Goal: Communication & Community: Answer question/provide support

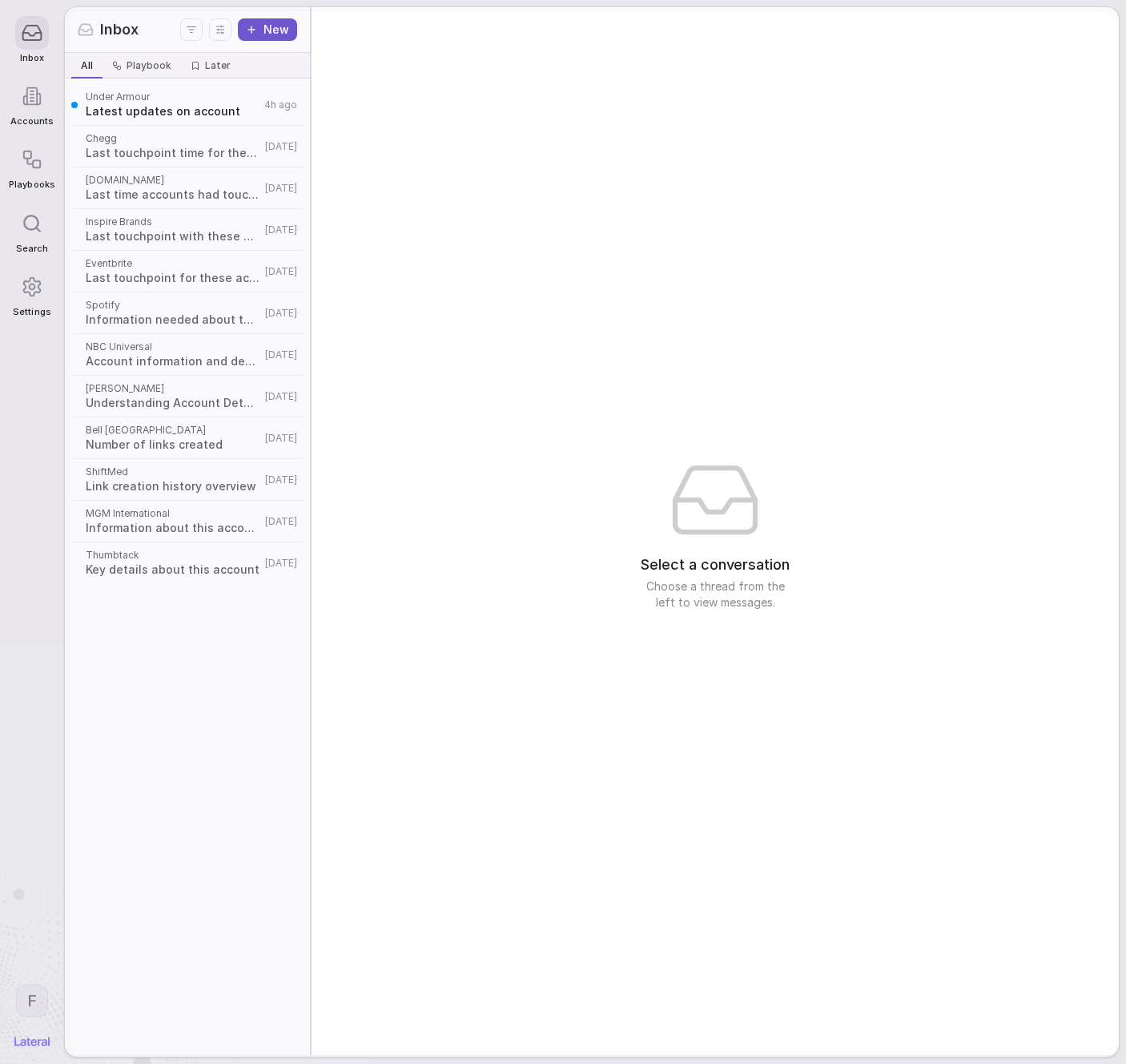
click at [130, 111] on span "Latest updates on account" at bounding box center [173, 112] width 174 height 16
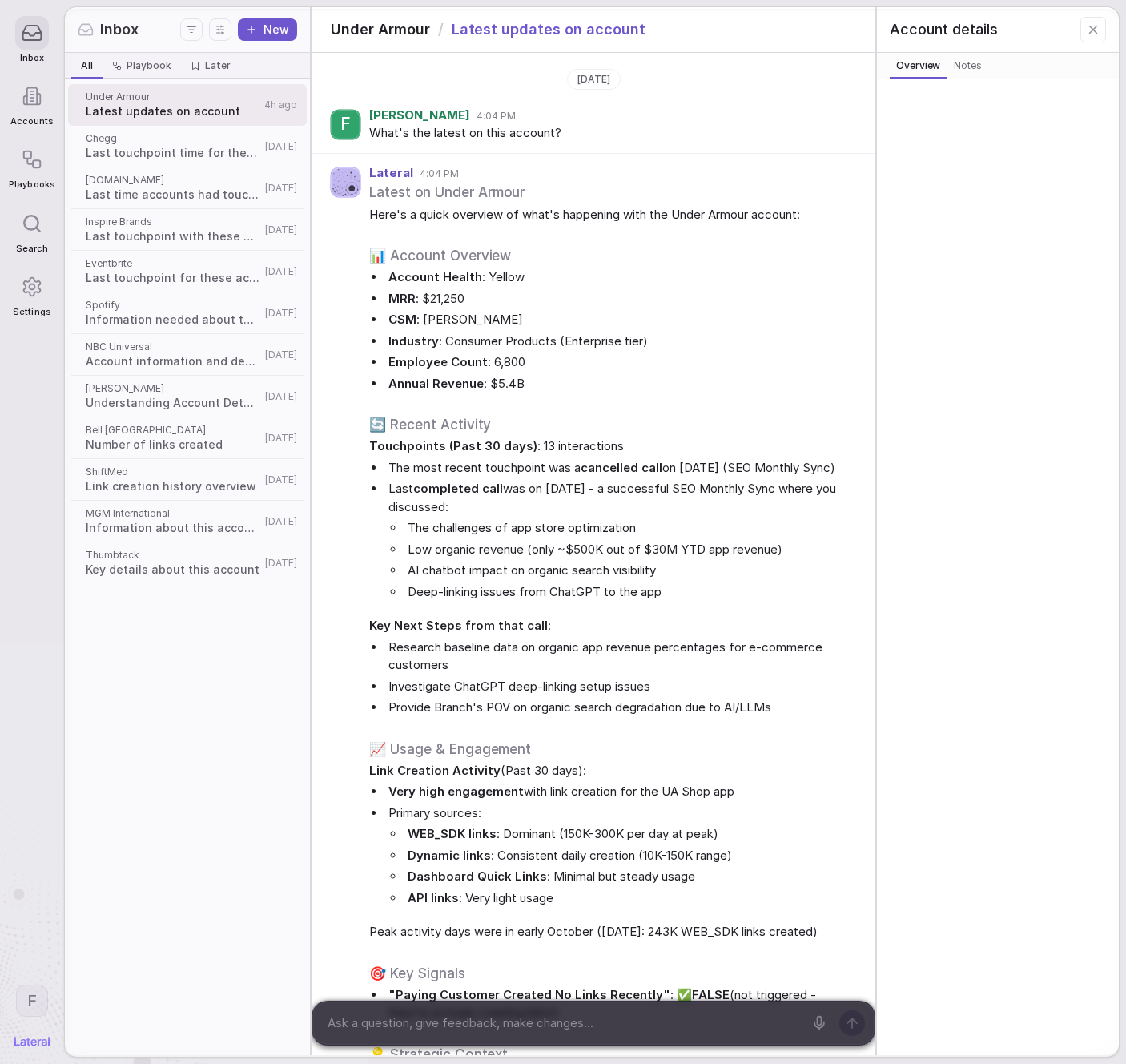
scroll to position [3905, 0]
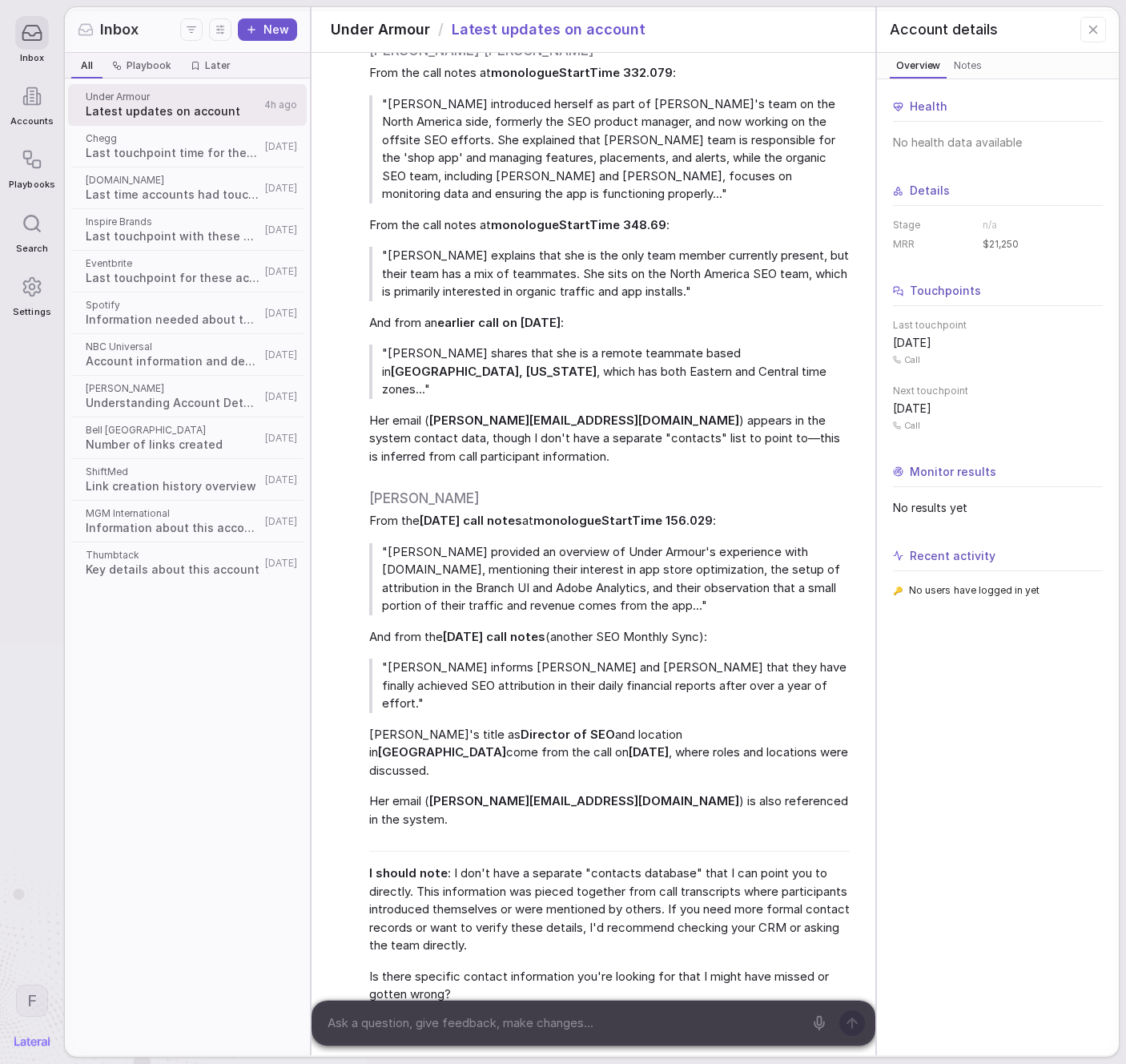
click at [514, 1015] on textarea at bounding box center [563, 1022] width 481 height 24
type textarea "what actions can you take on the account?"
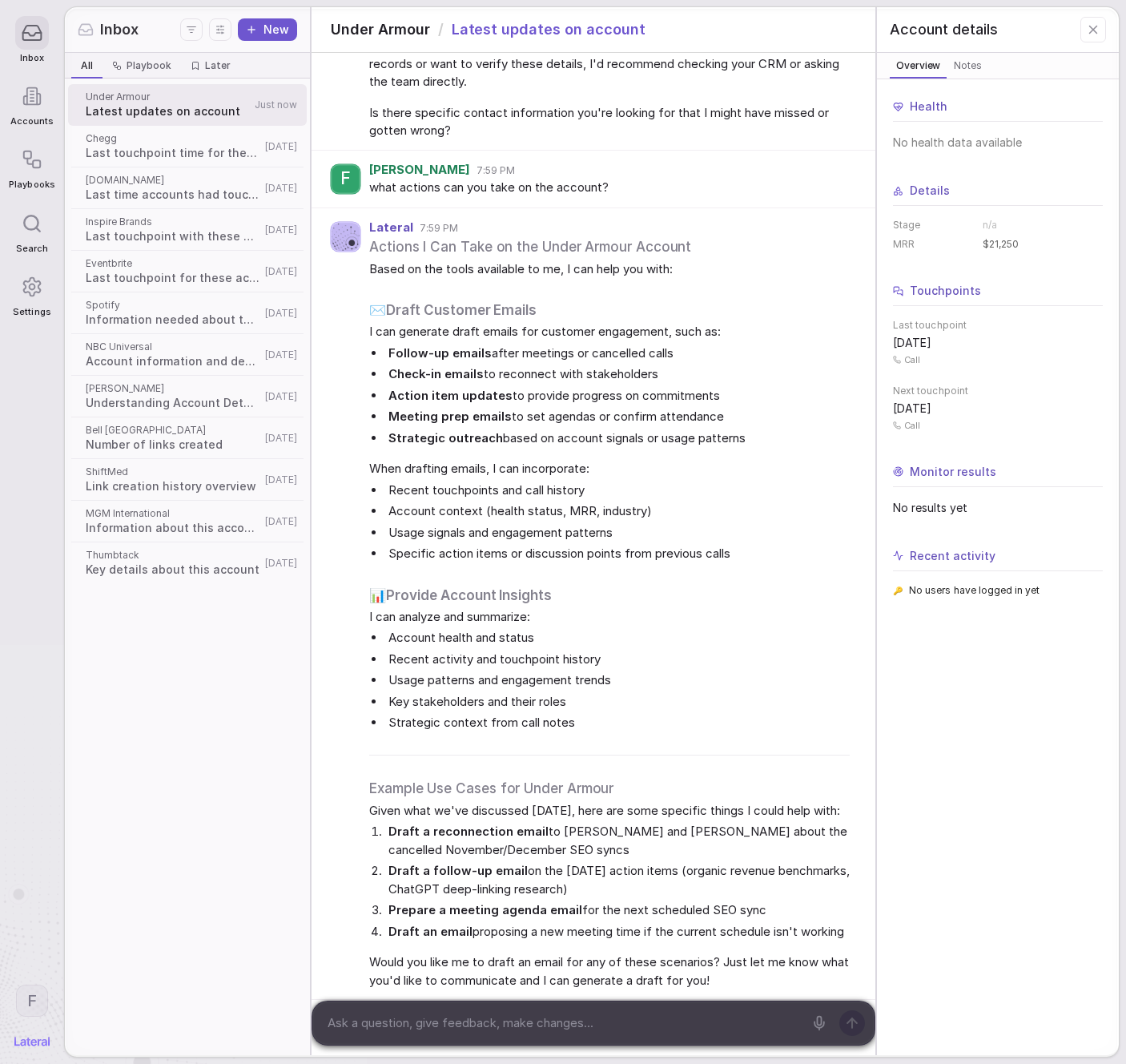
scroll to position [4772, 0]
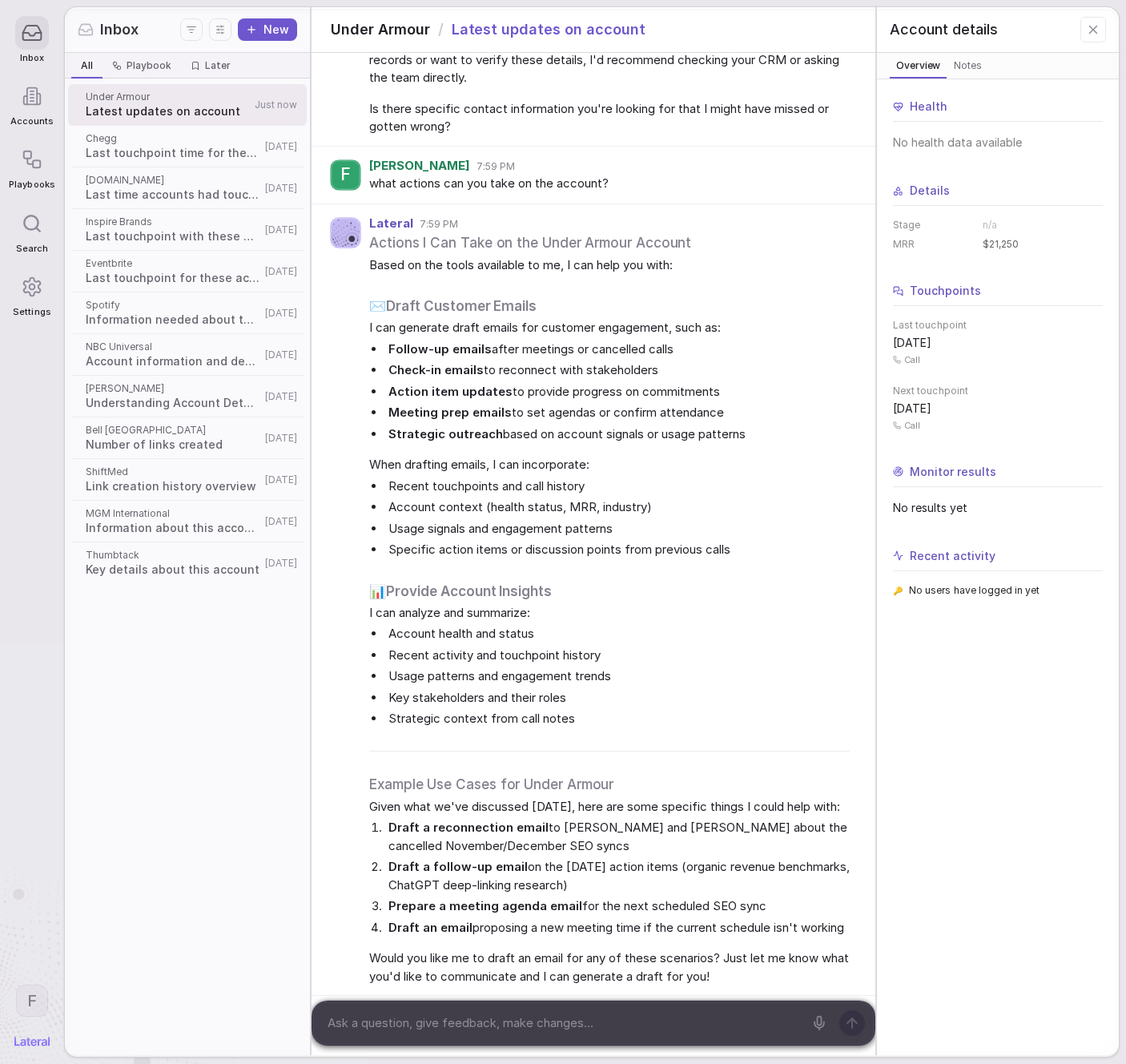
click at [197, 428] on span "Bell [GEOGRAPHIC_DATA]" at bounding box center [173, 430] width 175 height 13
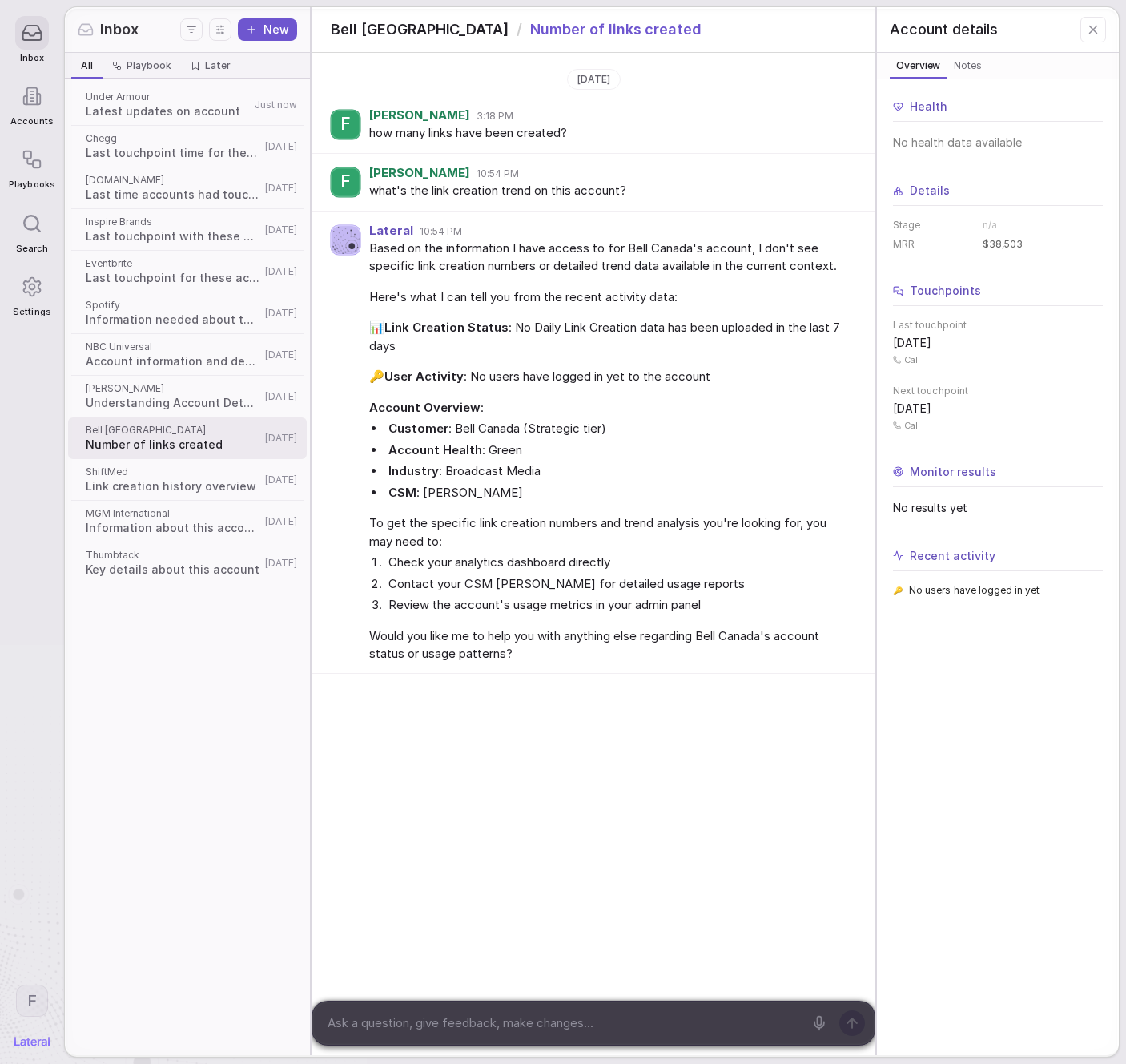
click at [623, 1024] on textarea at bounding box center [563, 1022] width 481 height 24
click at [624, 1020] on textarea at bounding box center [563, 1022] width 481 height 24
click at [627, 1018] on textarea at bounding box center [563, 1022] width 481 height 24
click at [627, 1019] on textarea at bounding box center [563, 1022] width 481 height 24
click at [626, 1019] on textarea at bounding box center [563, 1022] width 481 height 24
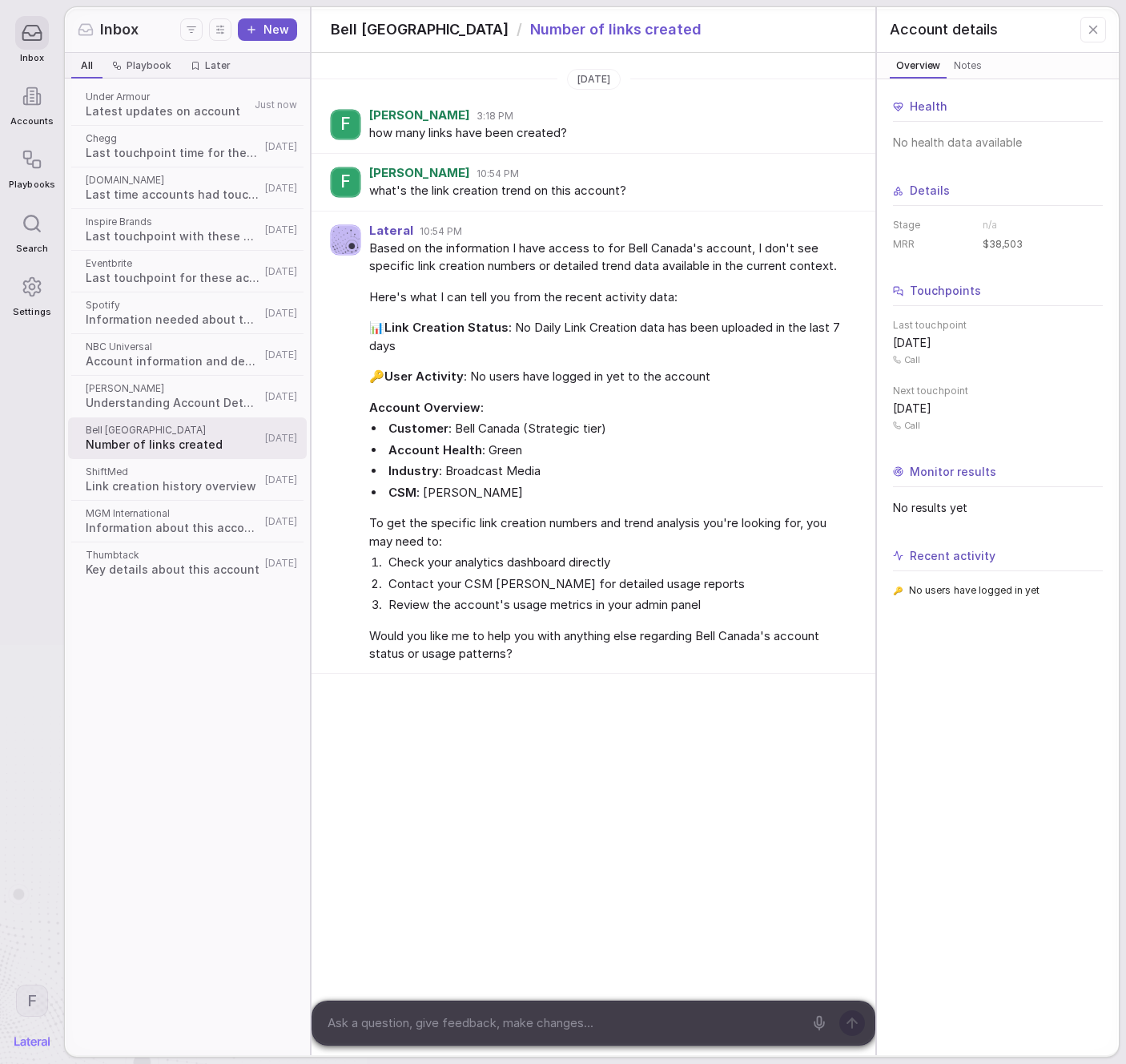
click at [625, 1021] on textarea at bounding box center [563, 1022] width 481 height 24
type textarea "can you check again?"
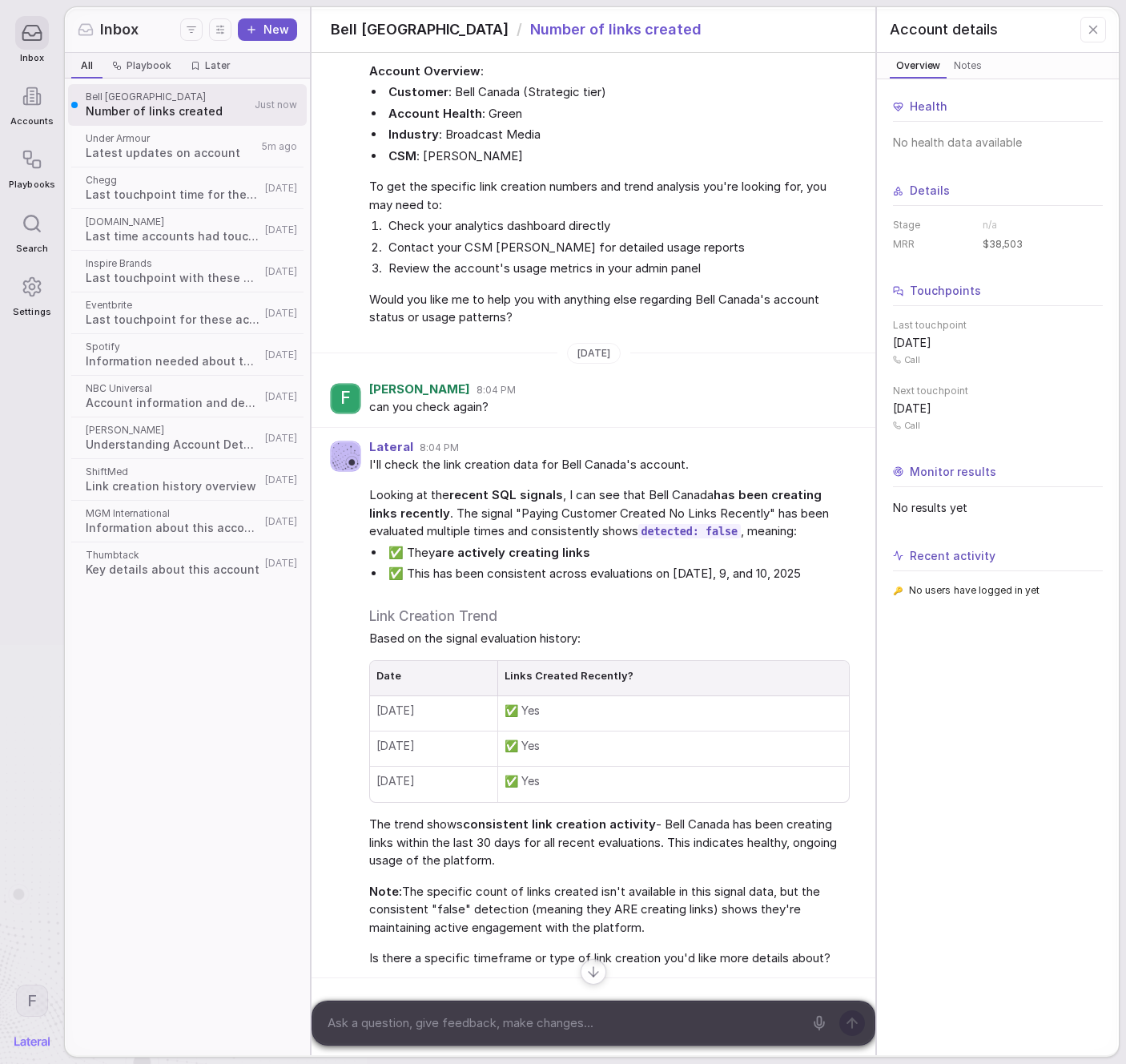
scroll to position [354, 0]
click at [584, 1027] on textarea at bounding box center [563, 1022] width 481 height 24
click at [586, 1026] on textarea at bounding box center [563, 1022] width 481 height 24
type textarea "we don't have any link volumes?"
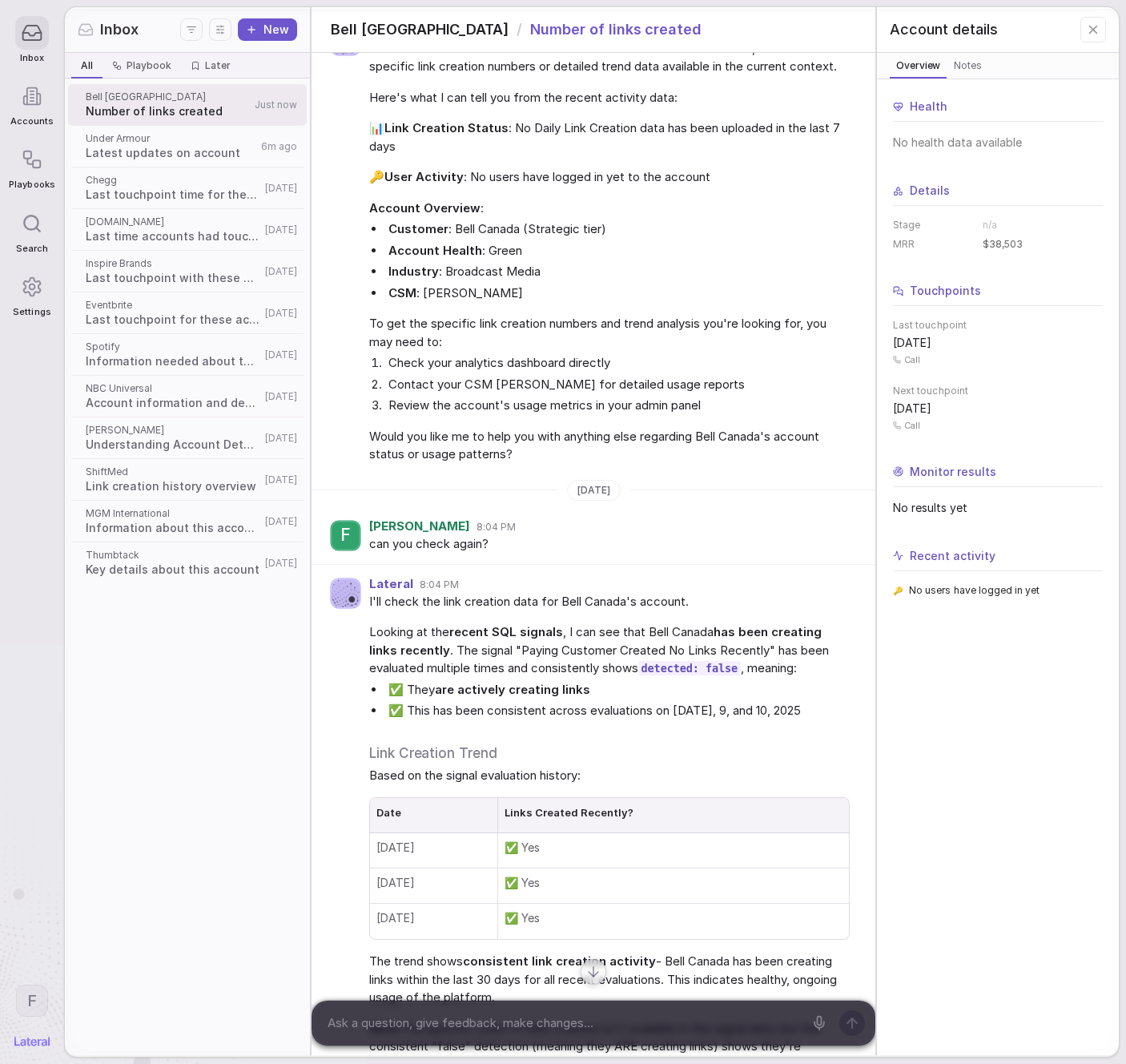
scroll to position [0, 0]
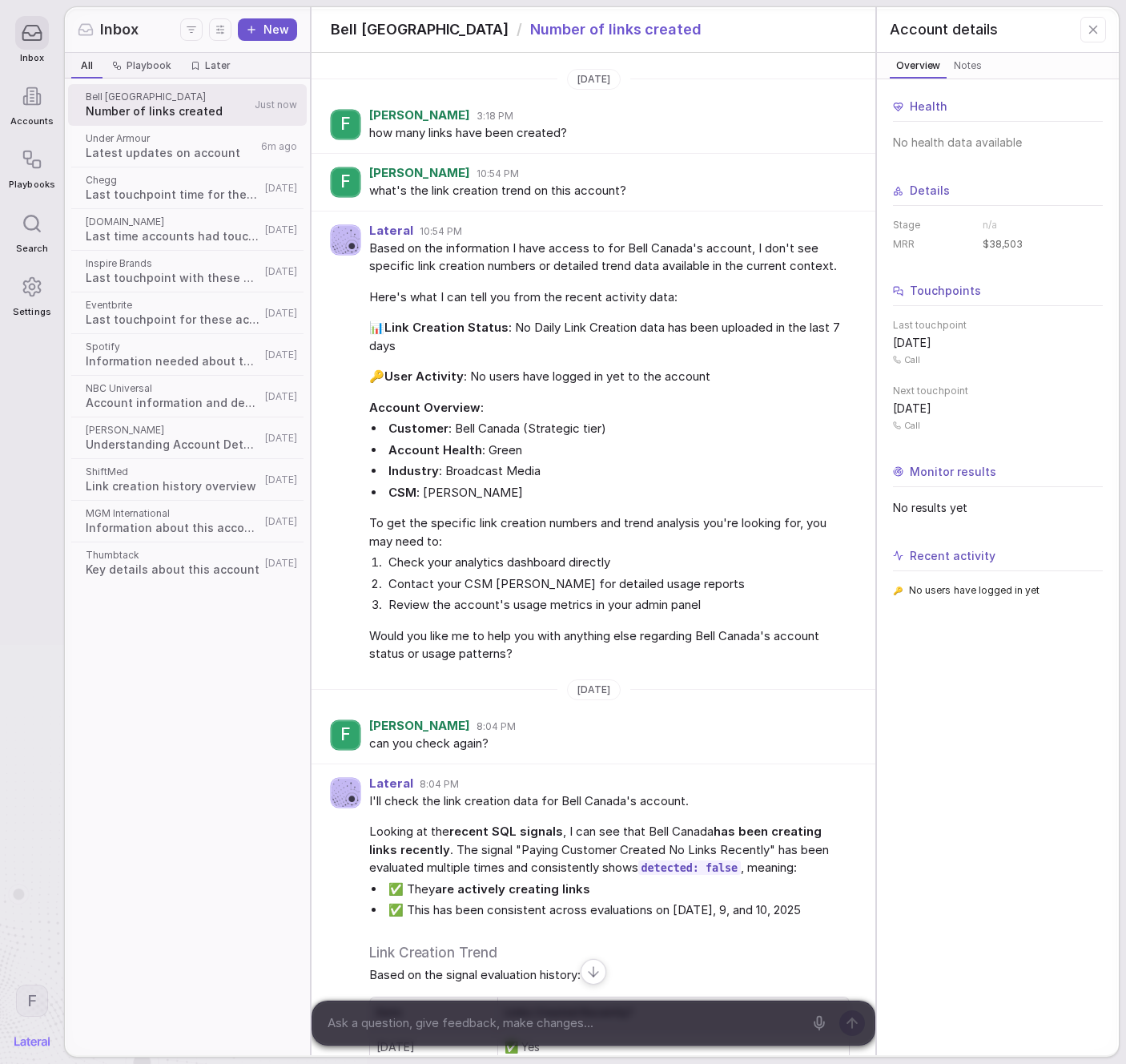
click at [187, 398] on span "Account information and details" at bounding box center [173, 402] width 175 height 16
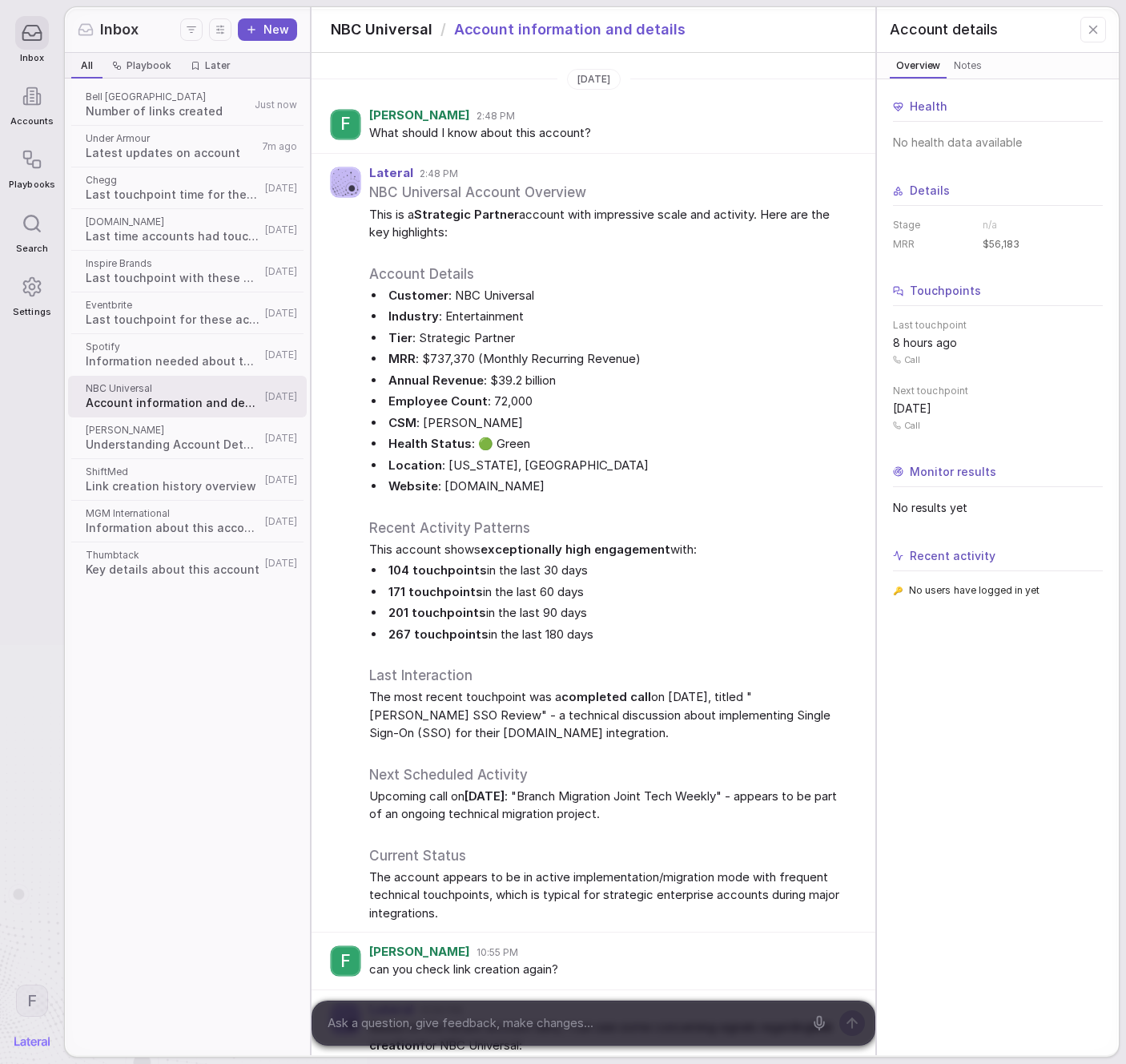
click at [199, 340] on span "Spotify" at bounding box center [173, 346] width 175 height 13
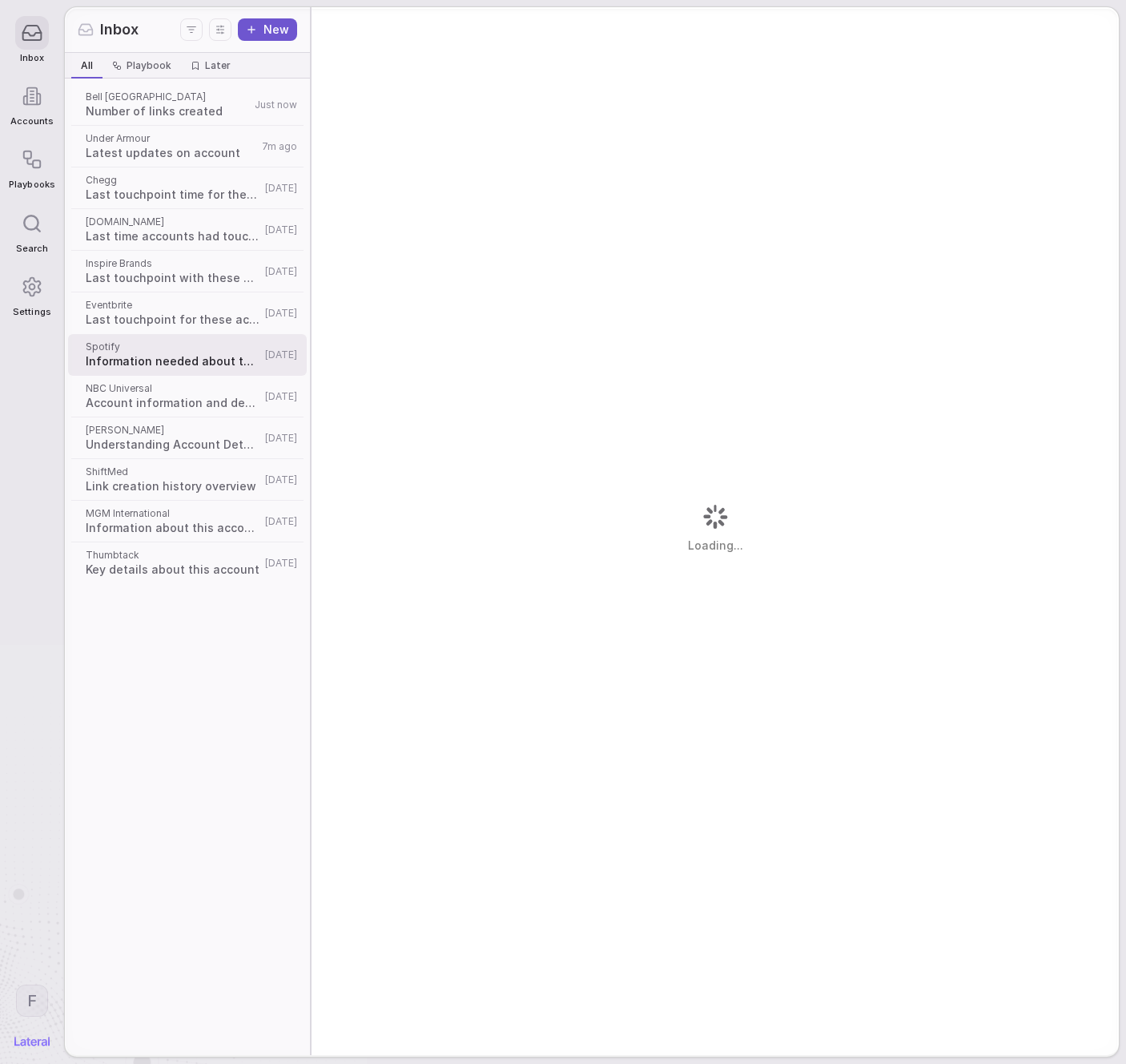
click at [195, 313] on span "Last touchpoint for these accounts" at bounding box center [173, 319] width 175 height 16
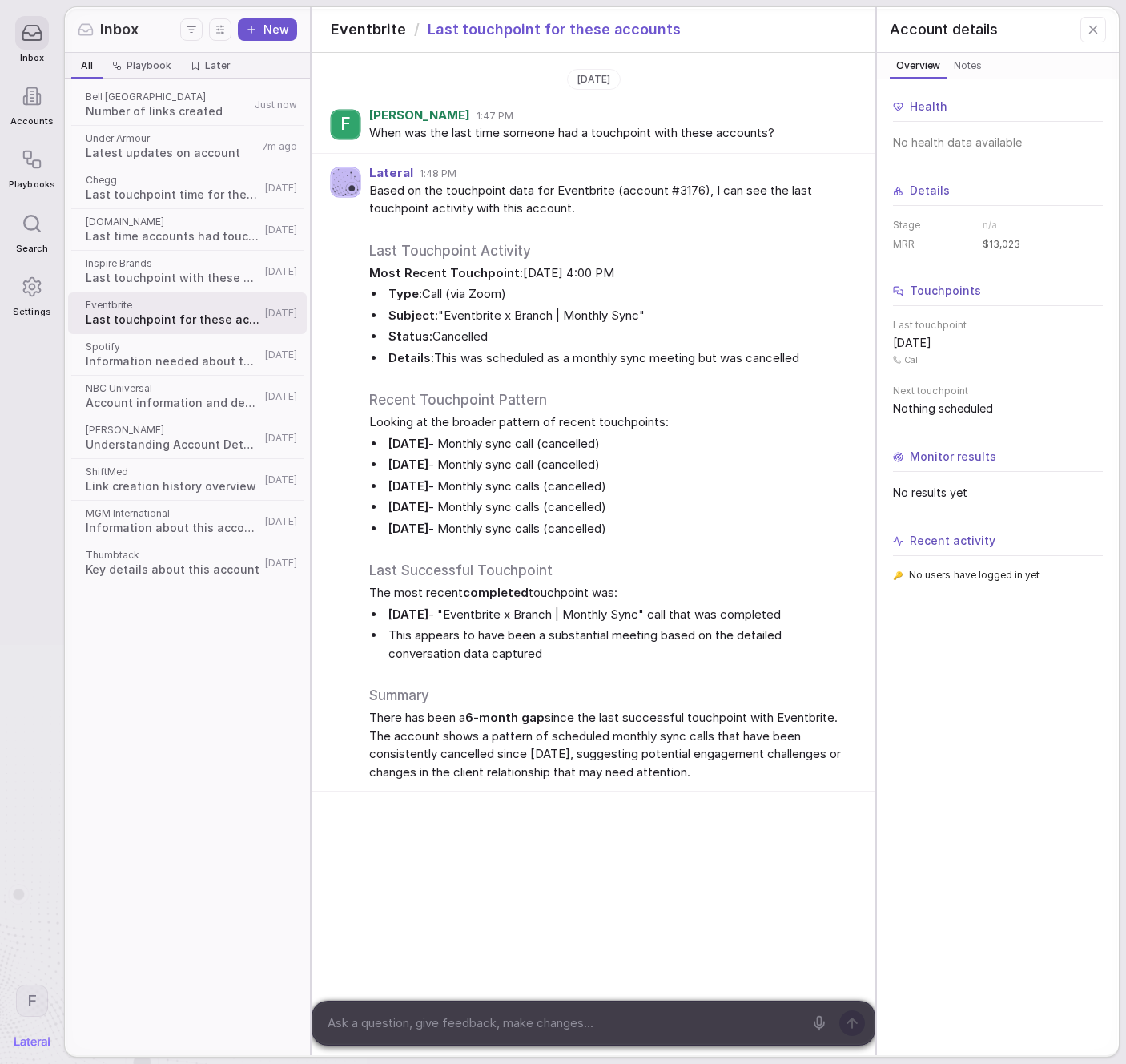
click at [205, 233] on span "Last time accounts had touchpoint" at bounding box center [173, 236] width 175 height 16
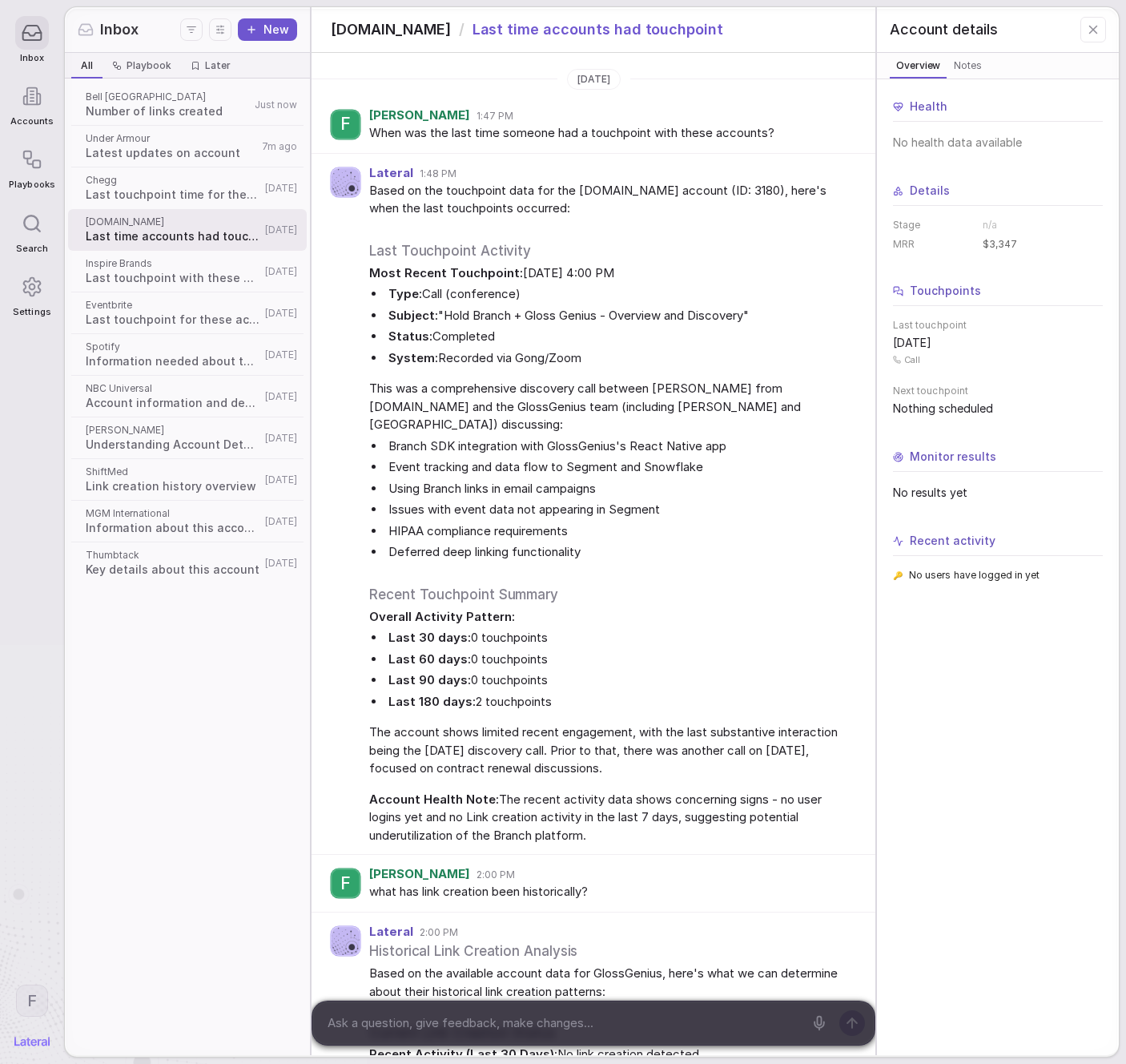
click at [199, 202] on span "Last touchpoint time for these accounts" at bounding box center [173, 195] width 175 height 16
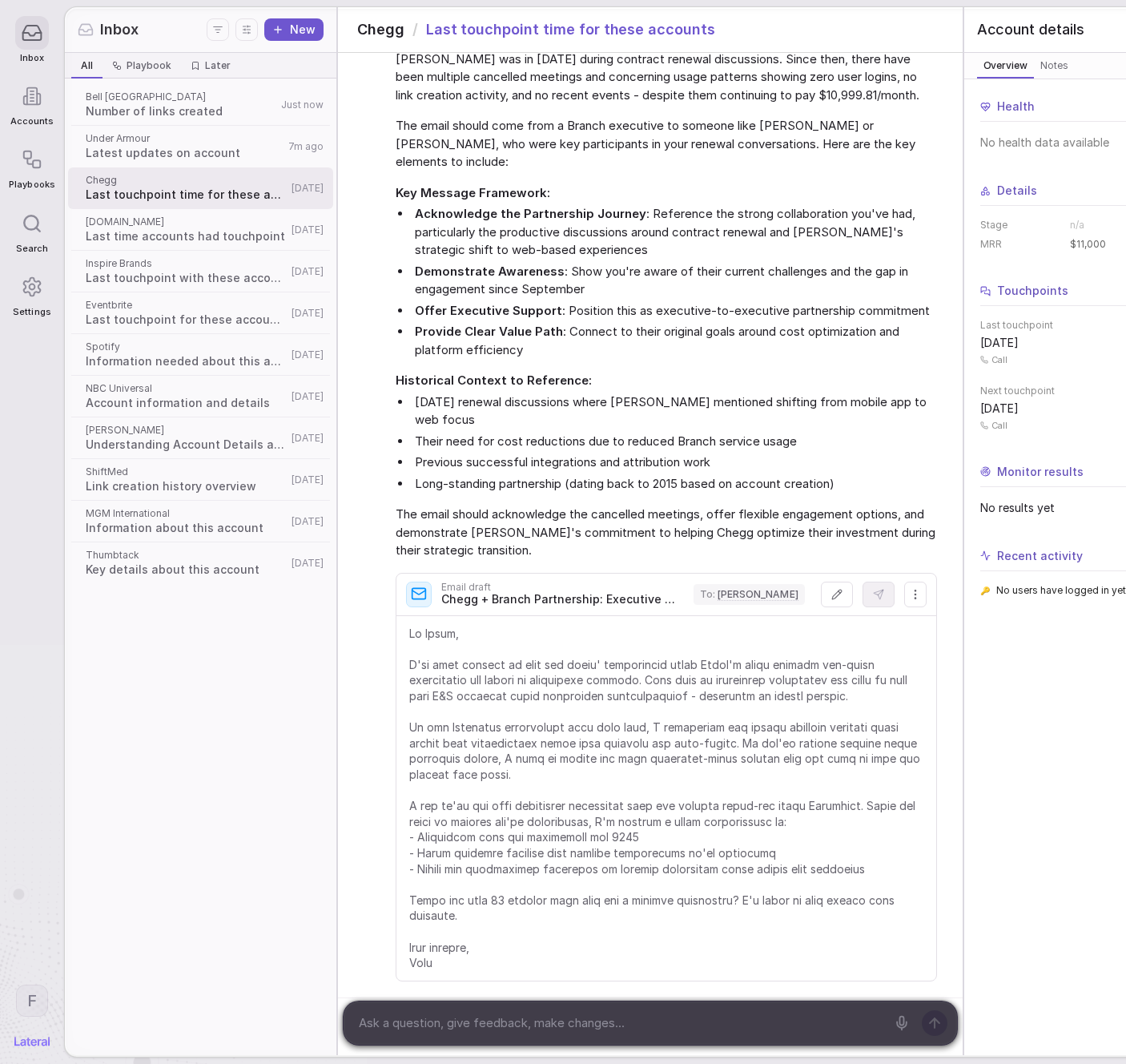
scroll to position [3837, 0]
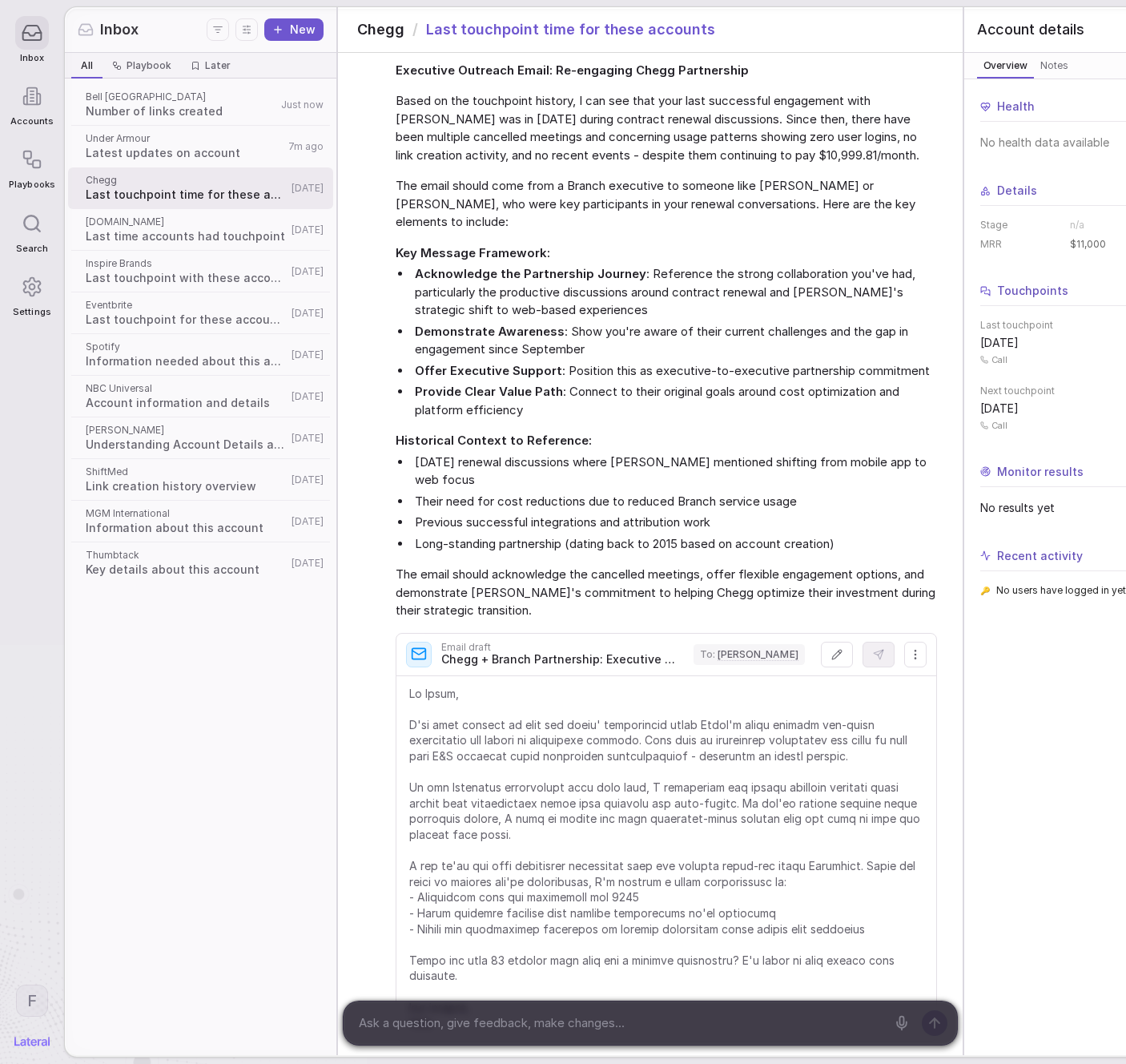
click at [163, 403] on span "Account information and details" at bounding box center [186, 402] width 201 height 16
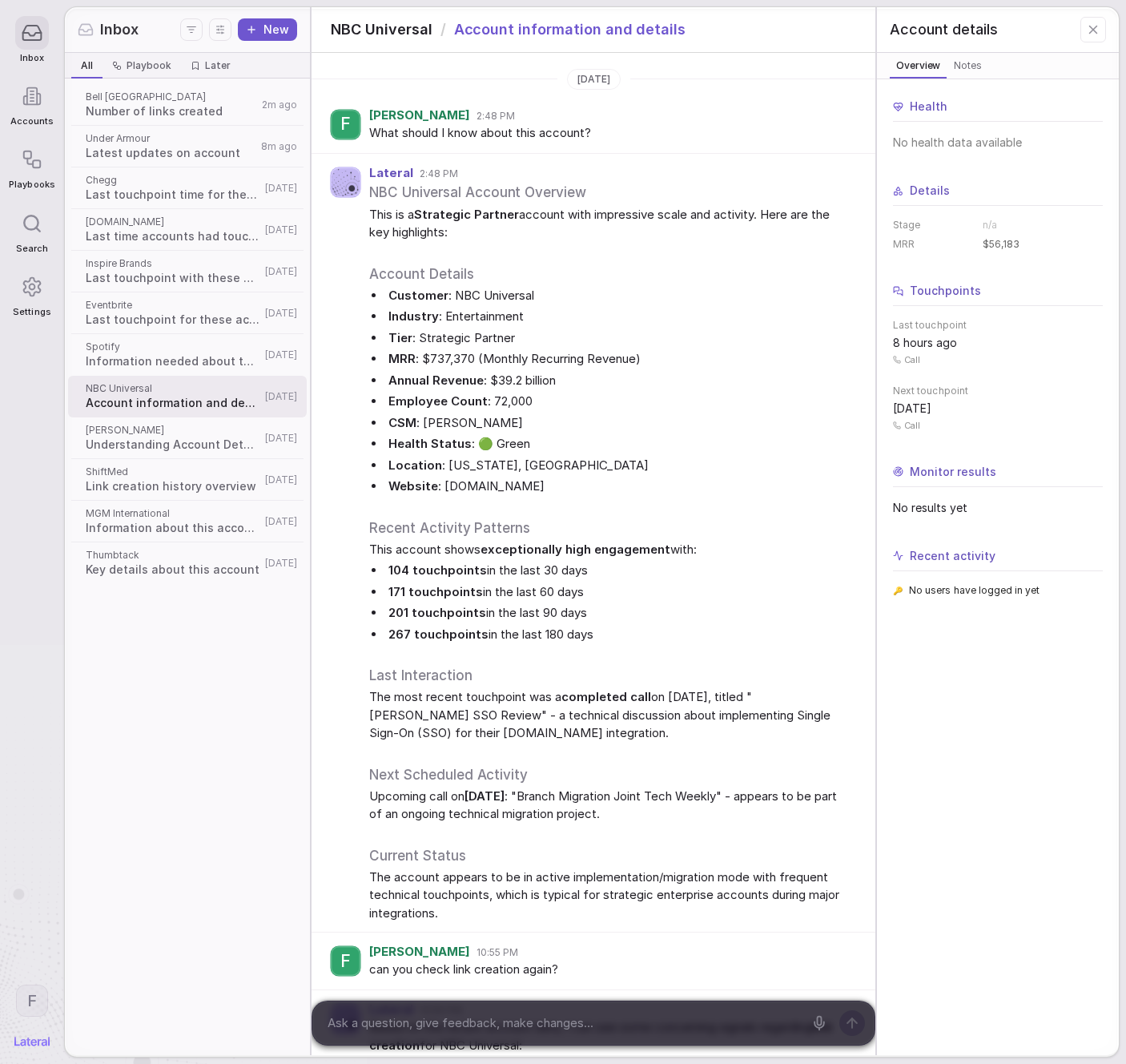
click at [163, 497] on div "ShiftMed Link creation history overview [DATE]" at bounding box center [187, 480] width 238 height 42
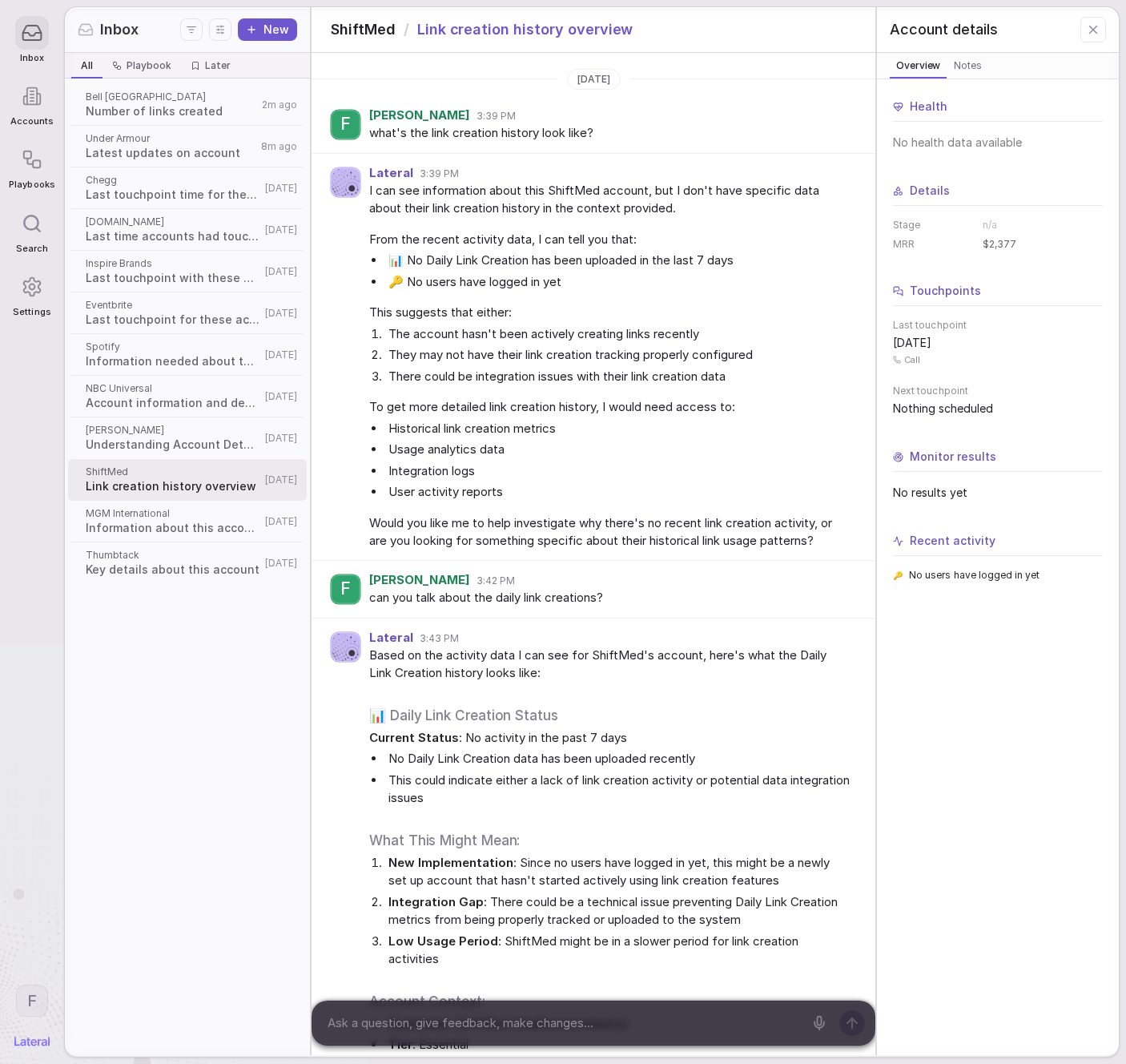
click at [162, 523] on span "Information about this account" at bounding box center [173, 528] width 175 height 16
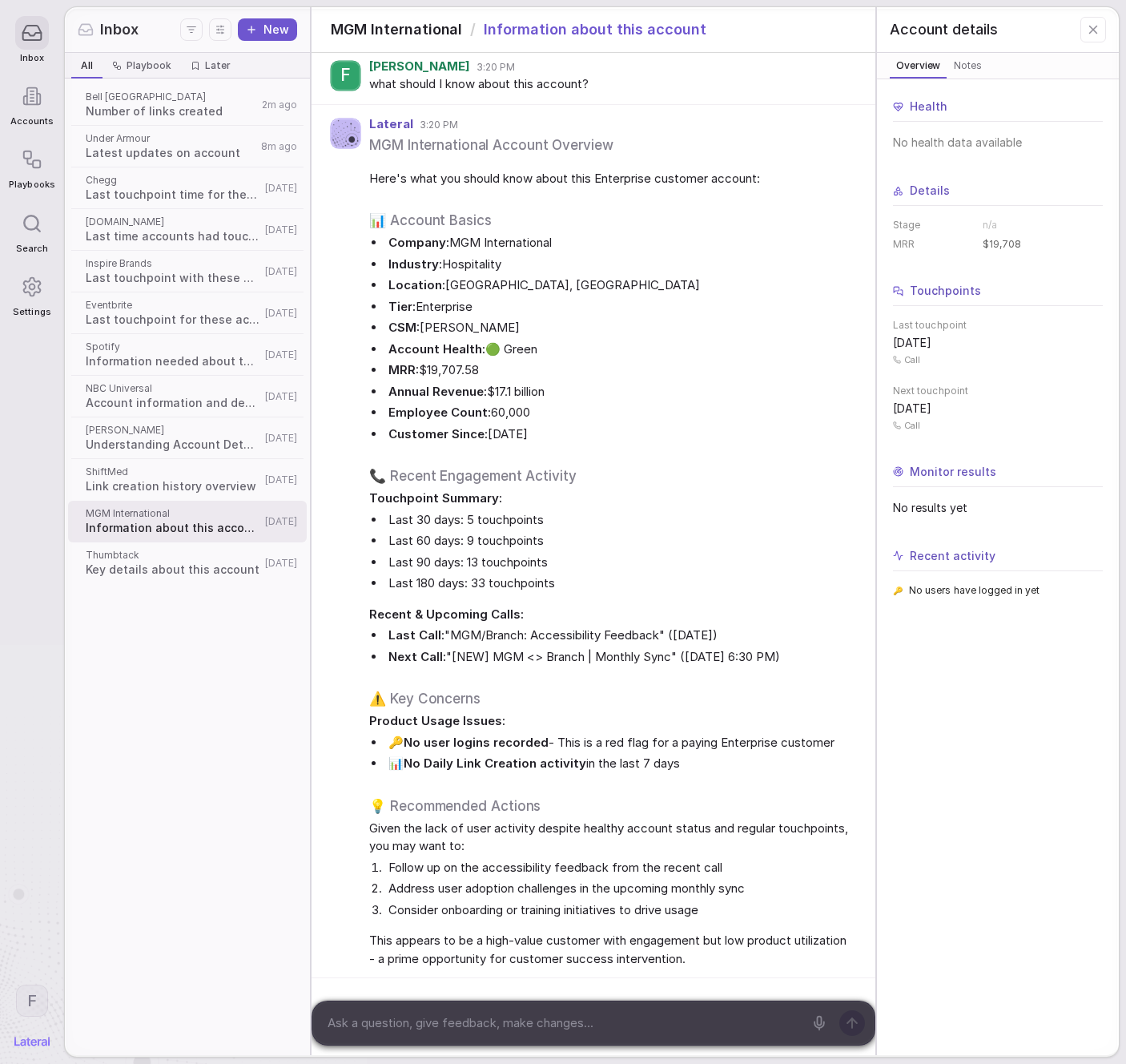
scroll to position [64, 0]
click at [511, 150] on div "MGM International Account Overview Here's what you should know about this Enter…" at bounding box center [609, 550] width 480 height 836
click at [575, 1019] on textarea at bounding box center [563, 1022] width 481 height 24
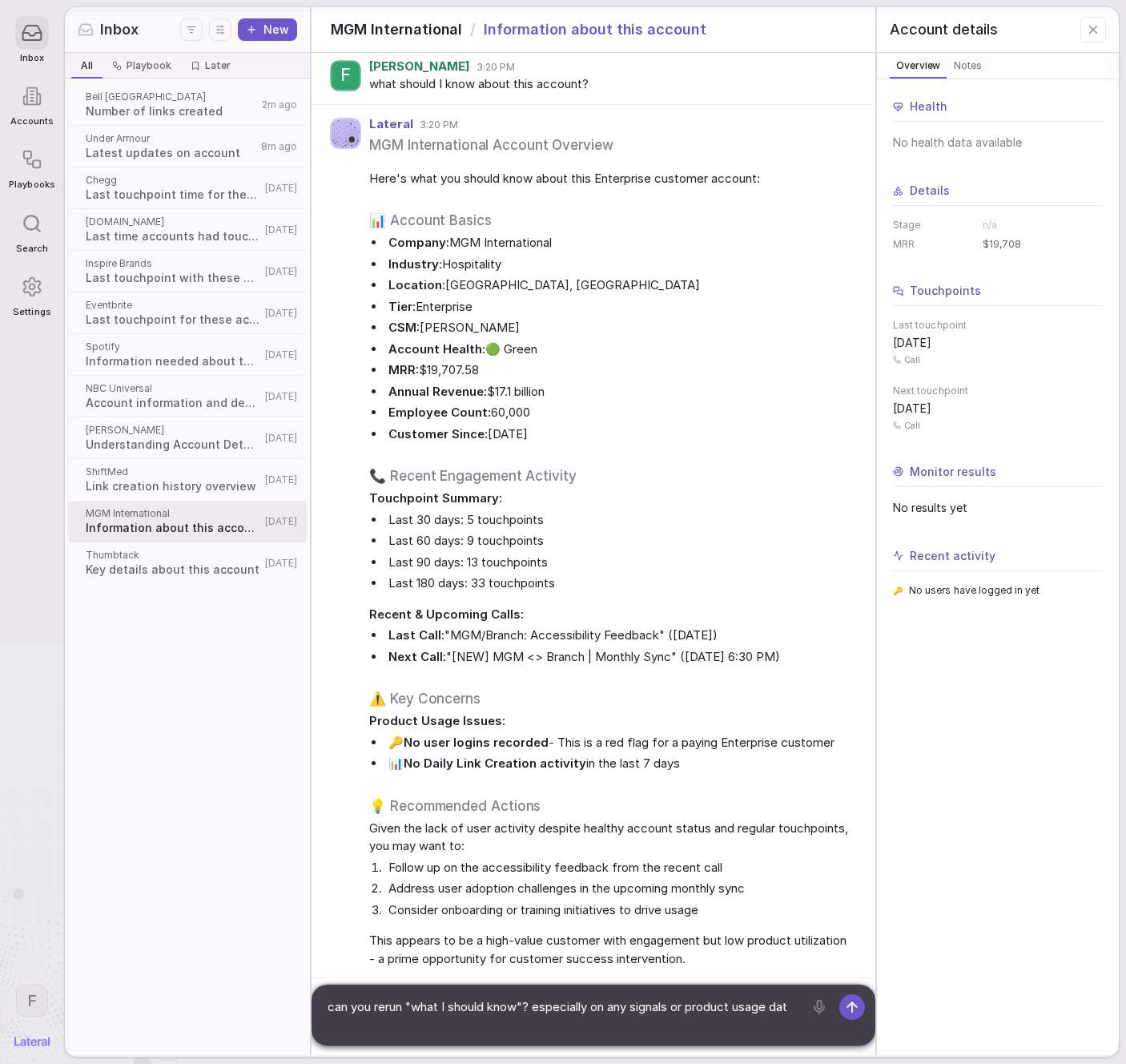
type textarea "can you rerun "what I should know"? especially on any signals or product usage …"
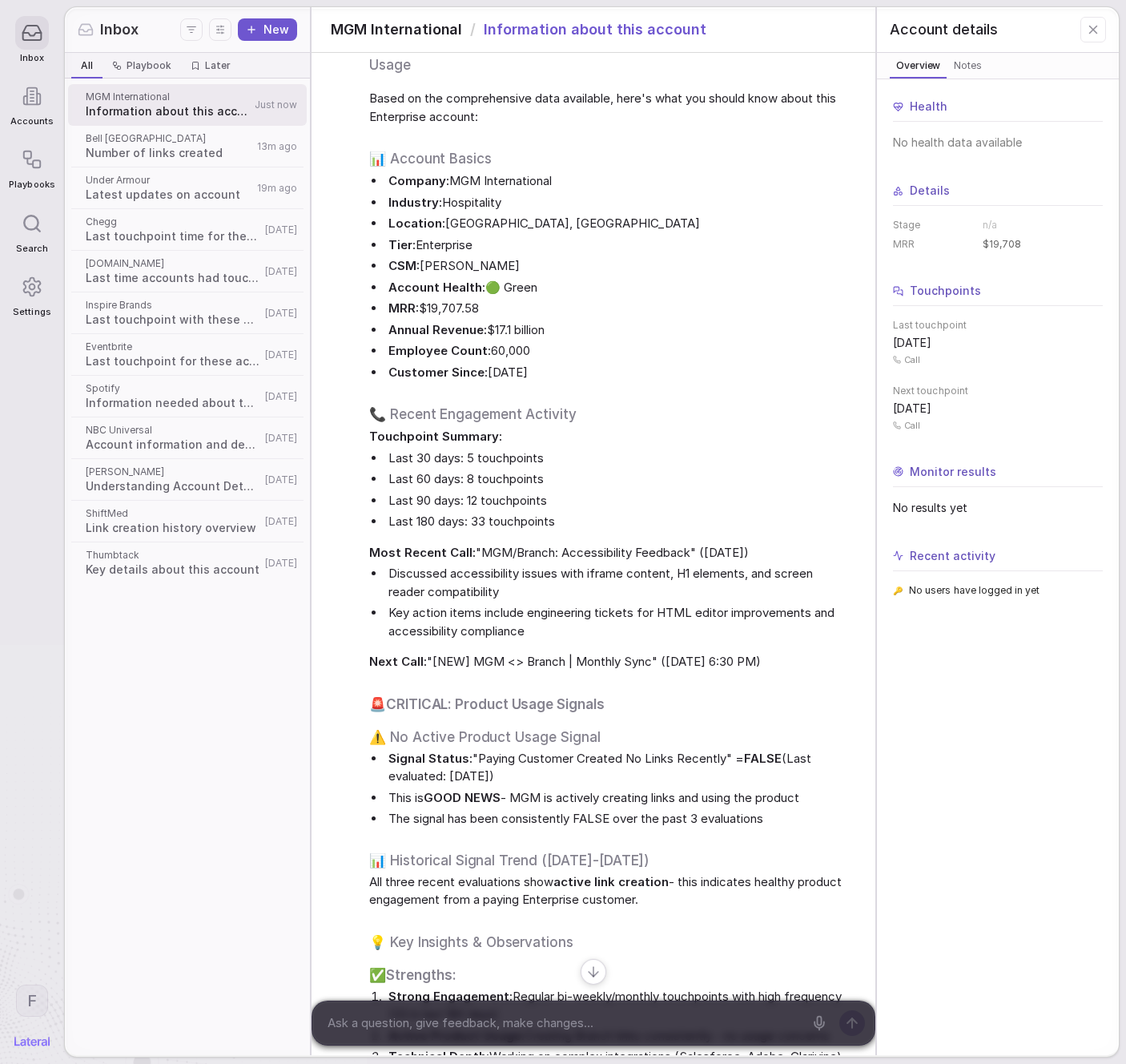
scroll to position [1126, 0]
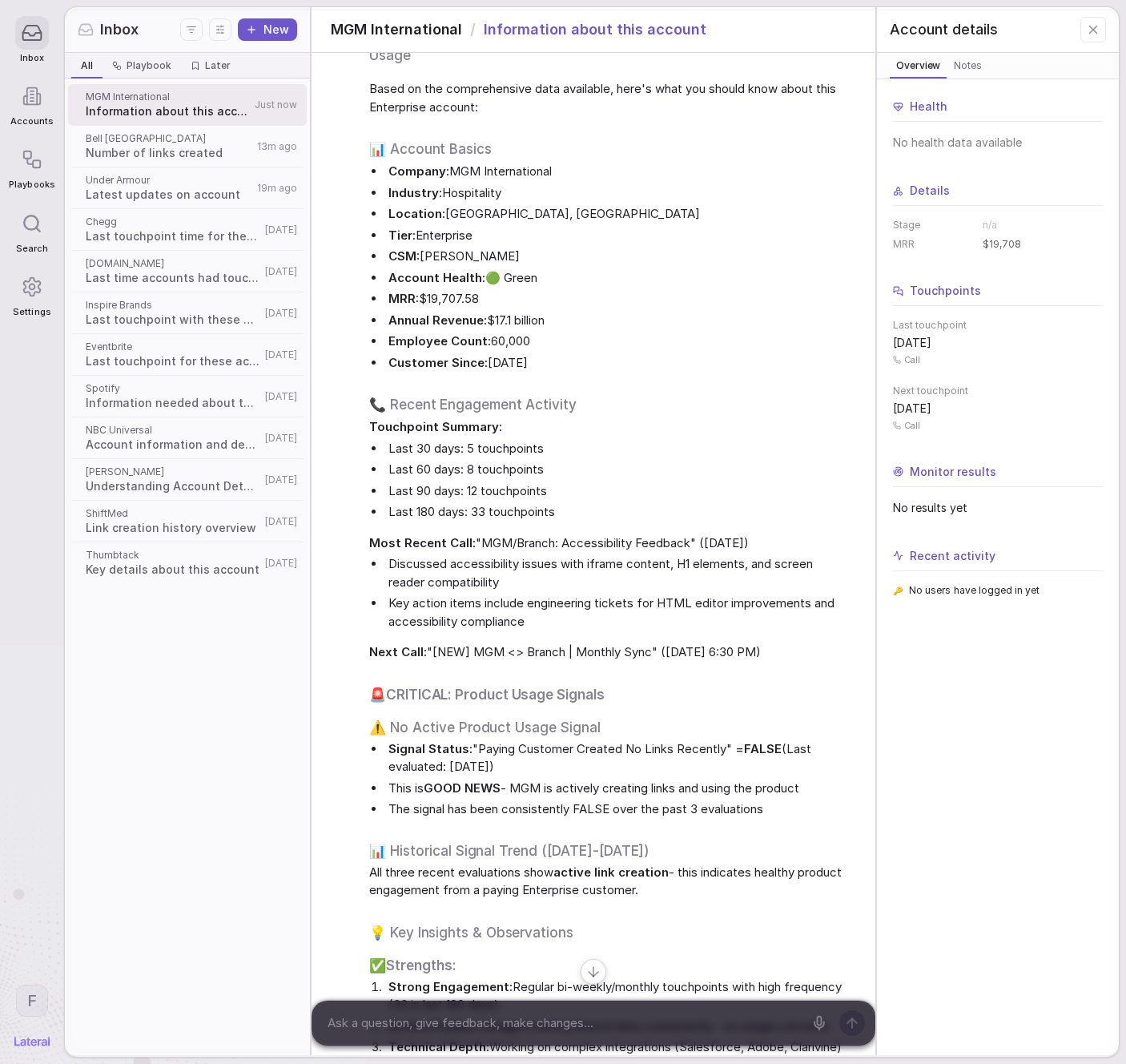
click at [261, 32] on button "New" at bounding box center [268, 30] width 59 height 23
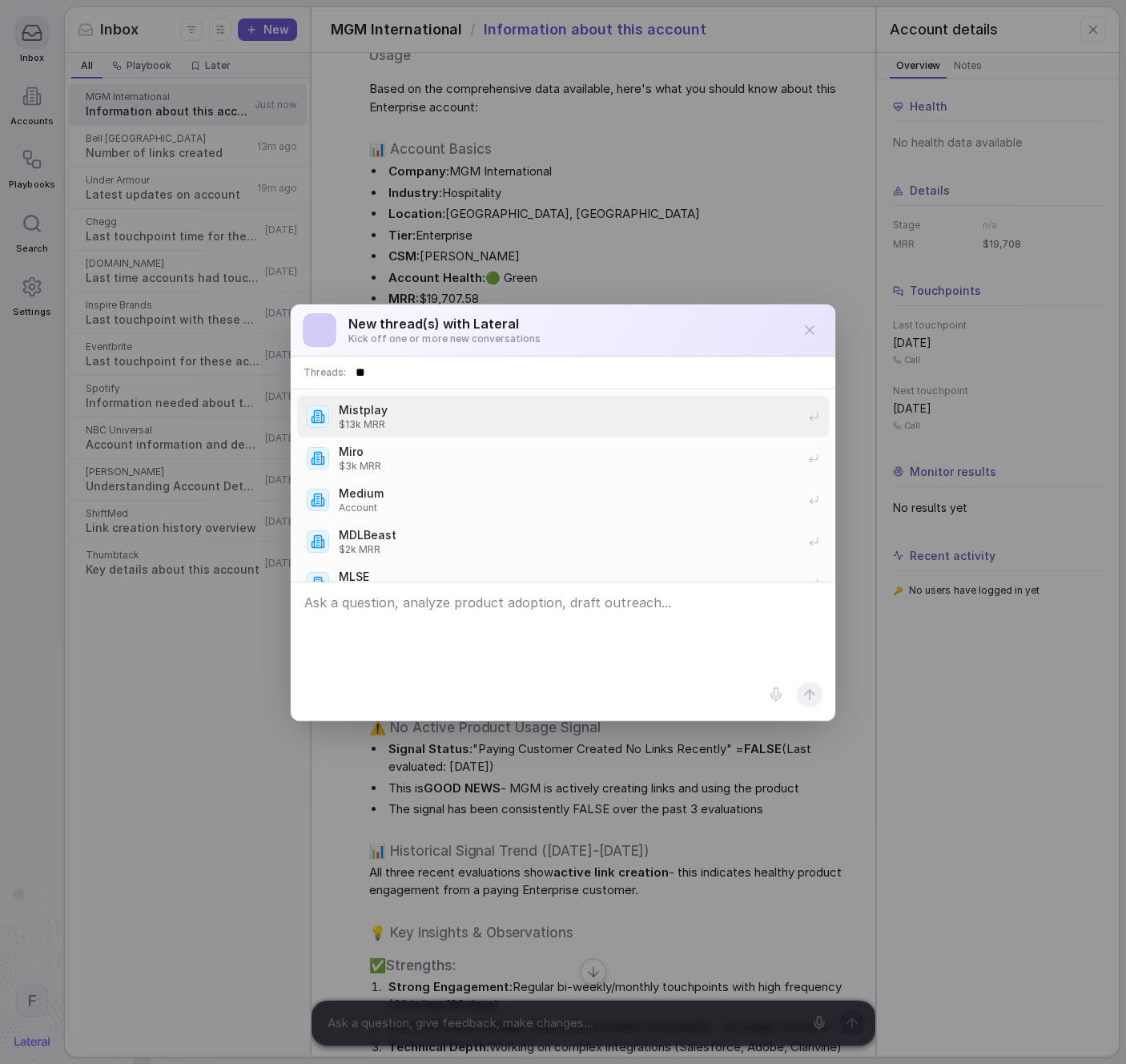
type input "***"
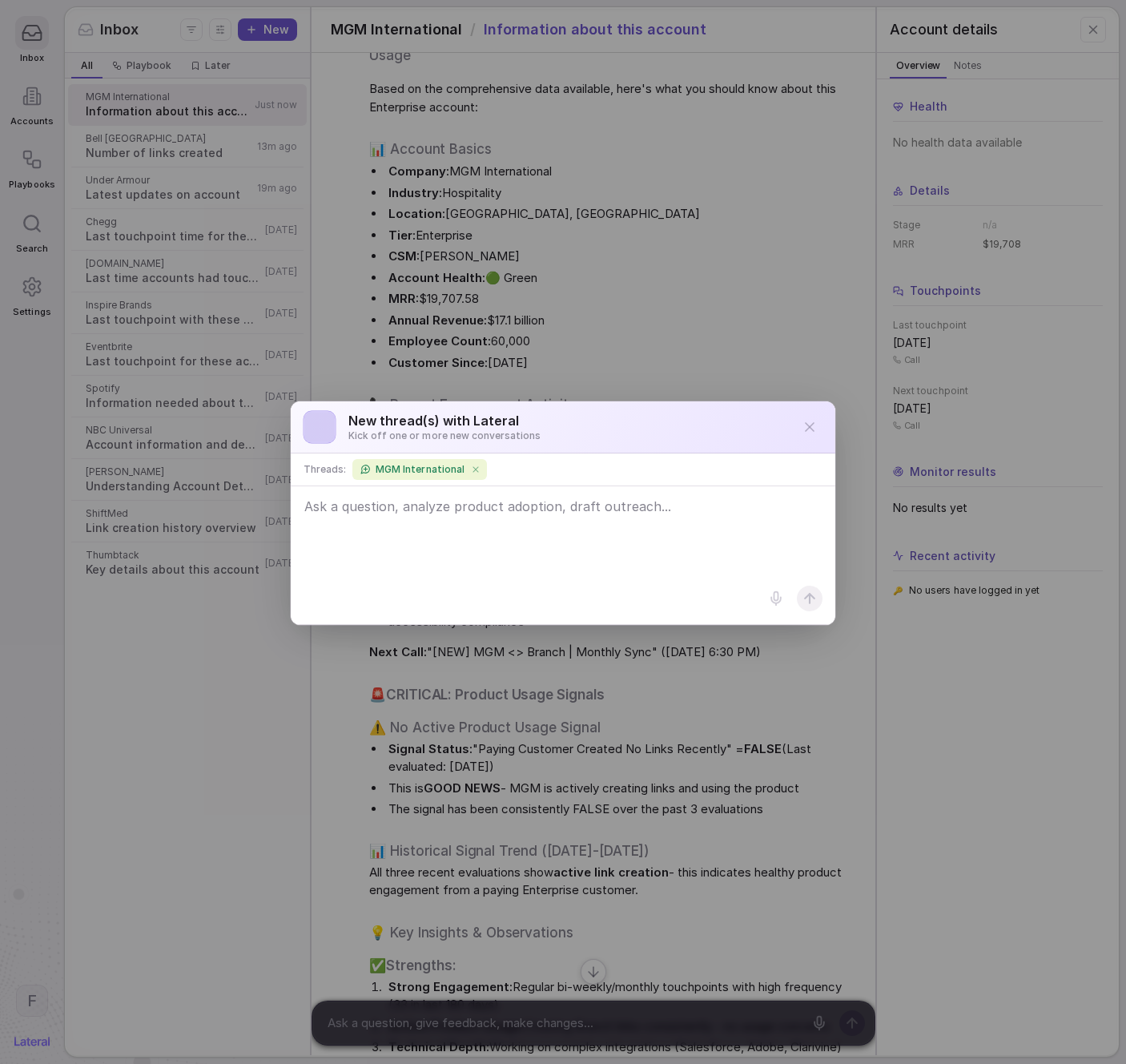
click at [812, 423] on icon "button" at bounding box center [810, 427] width 8 height 8
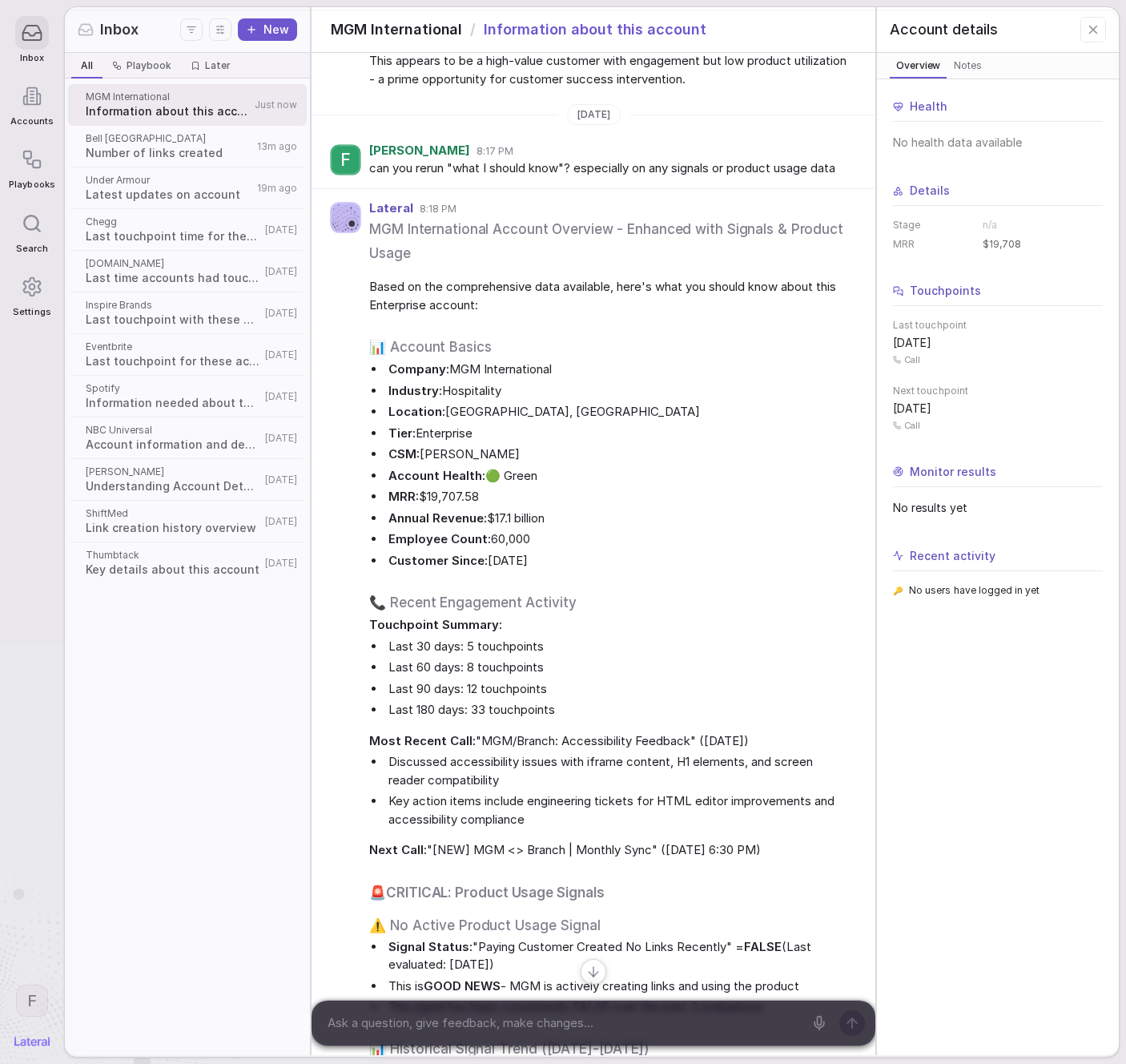
scroll to position [728, 0]
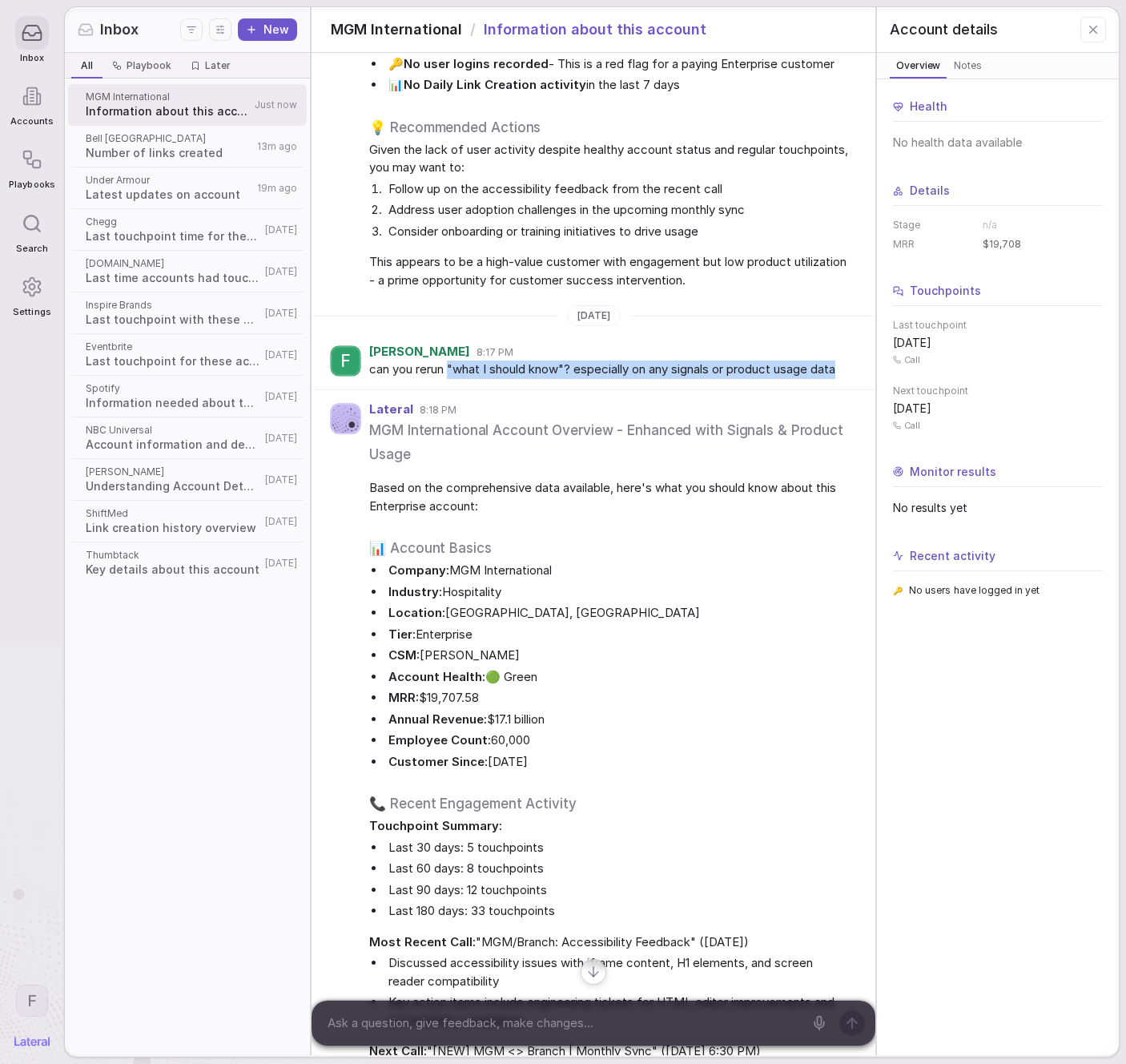
drag, startPoint x: 452, startPoint y: 390, endPoint x: 483, endPoint y: 417, distance: 41.1
click at [483, 391] on div "F [PERSON_NAME] 8:17 PM can you rerun "what I should know"? especially on any s…" at bounding box center [593, 361] width 563 height 57
copy span ""what I should know"? especially on any signals or product usage data"
click at [271, 32] on button "New" at bounding box center [268, 30] width 59 height 23
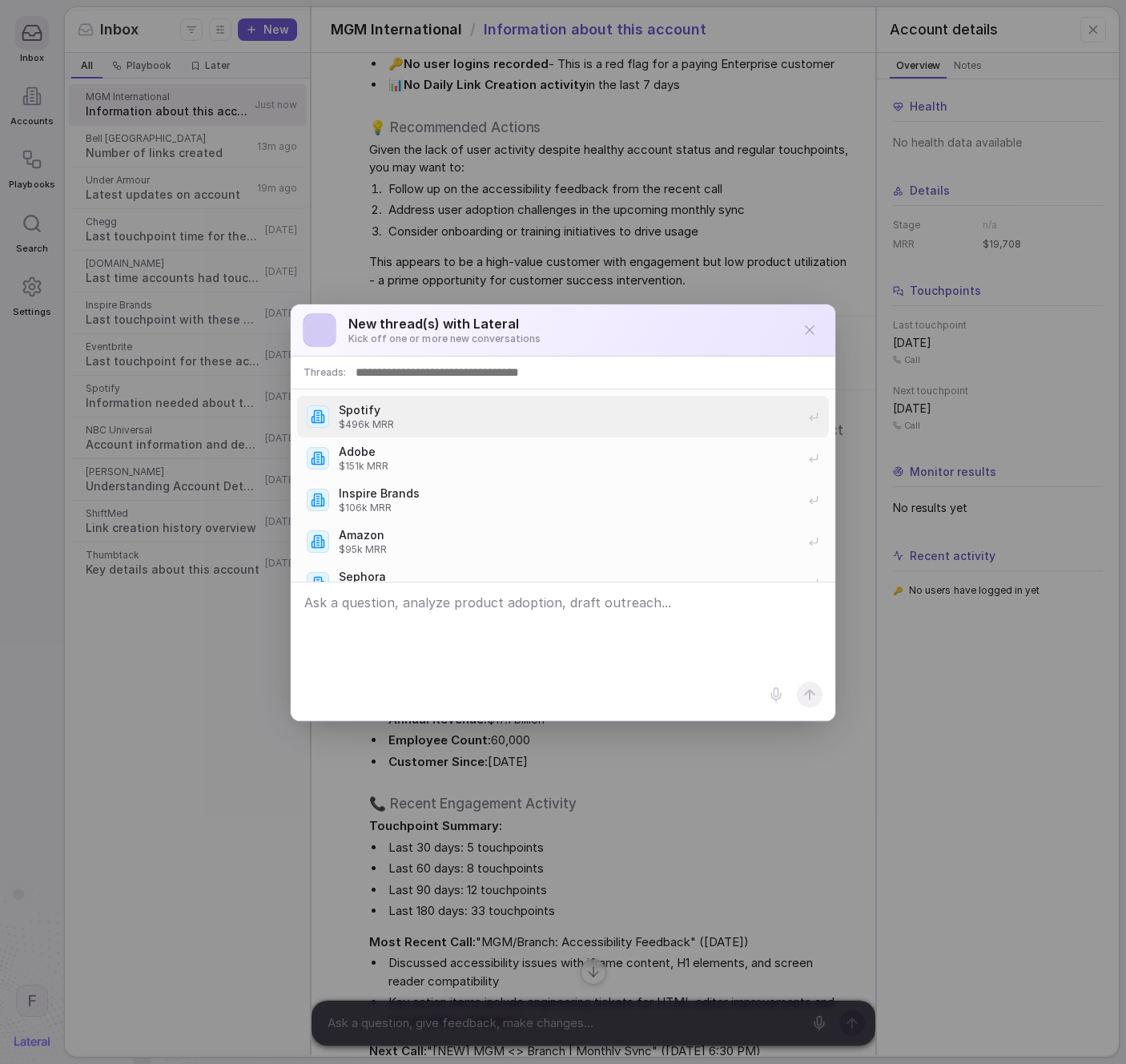
click at [414, 373] on input at bounding box center [587, 373] width 471 height 26
type input "***"
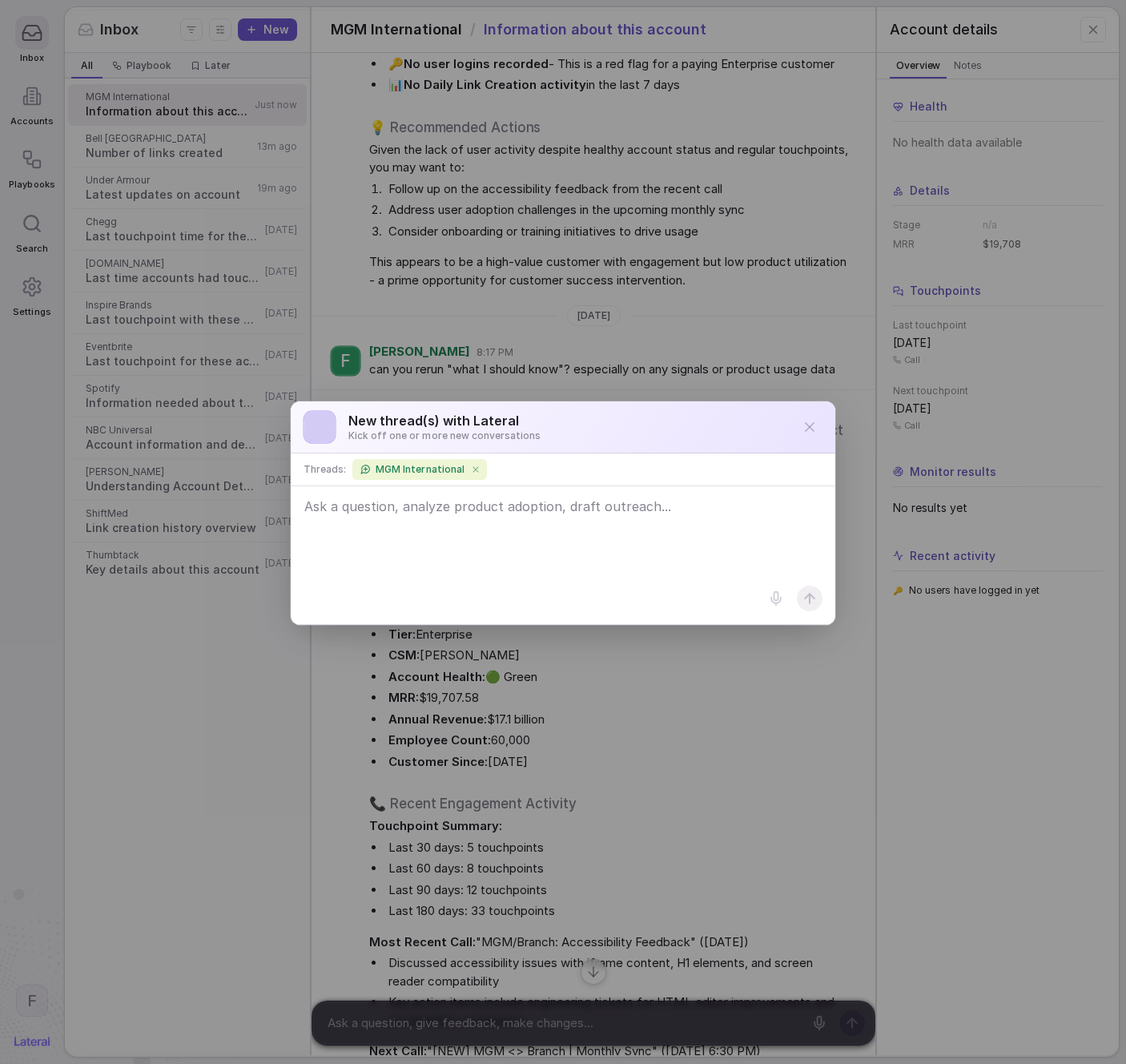
paste textarea ""what I should know"? especially on any signals or product usage data"
click at [431, 509] on textarea ""what I should know"? especially on any signals or product usage data" at bounding box center [563, 556] width 543 height 136
click at [310, 509] on textarea ""what I should know? especially on any signals or product usage data" at bounding box center [563, 556] width 543 height 136
click at [415, 508] on textarea "what I should know? especially on any signals or product usage data" at bounding box center [563, 556] width 543 height 136
click at [420, 508] on textarea "what I should know? especially on any signals or product usage data" at bounding box center [563, 556] width 543 height 136
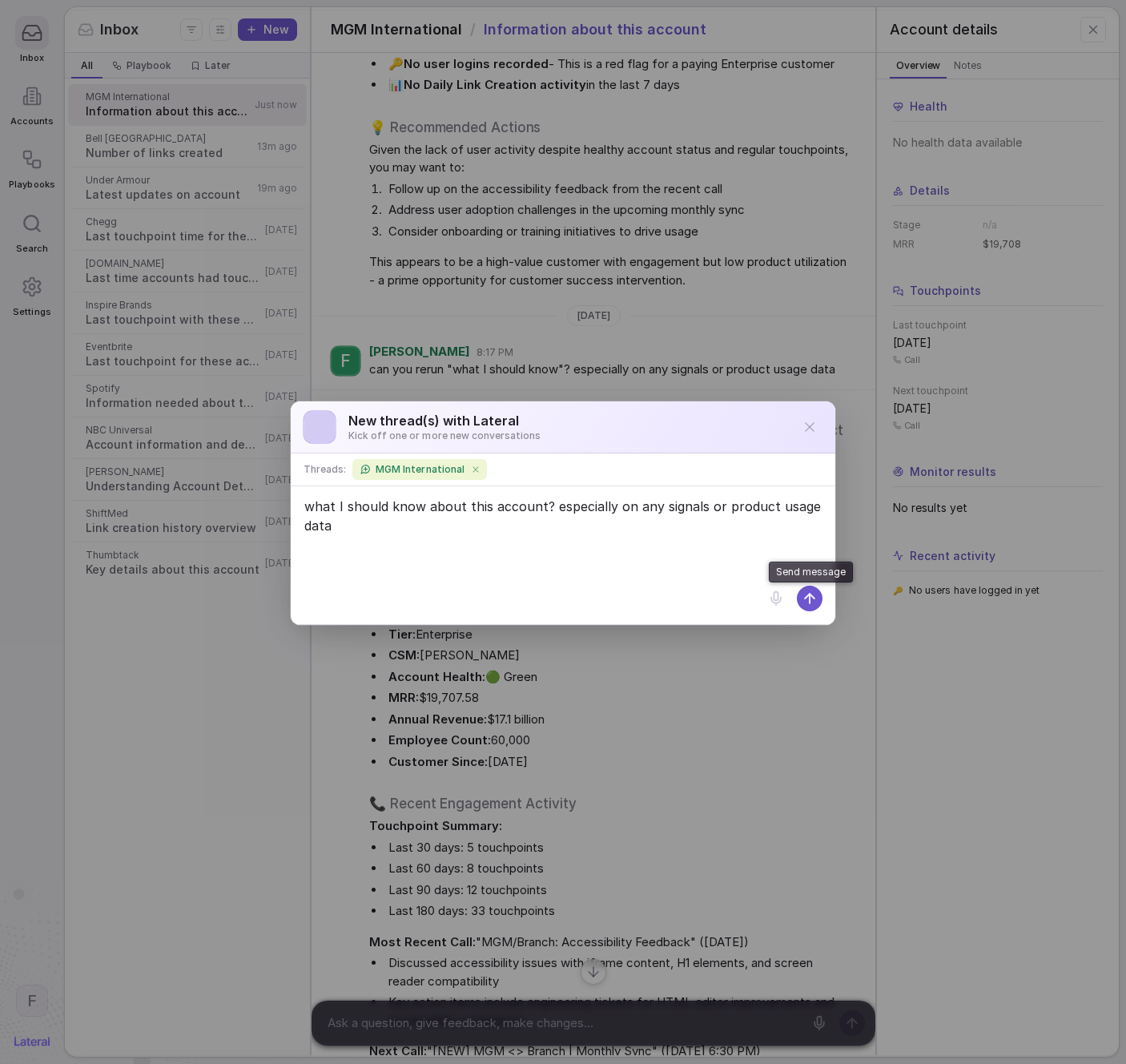
type textarea "what I should know about this account? especially on any signals or product usa…"
click at [822, 599] on button at bounding box center [810, 598] width 26 height 26
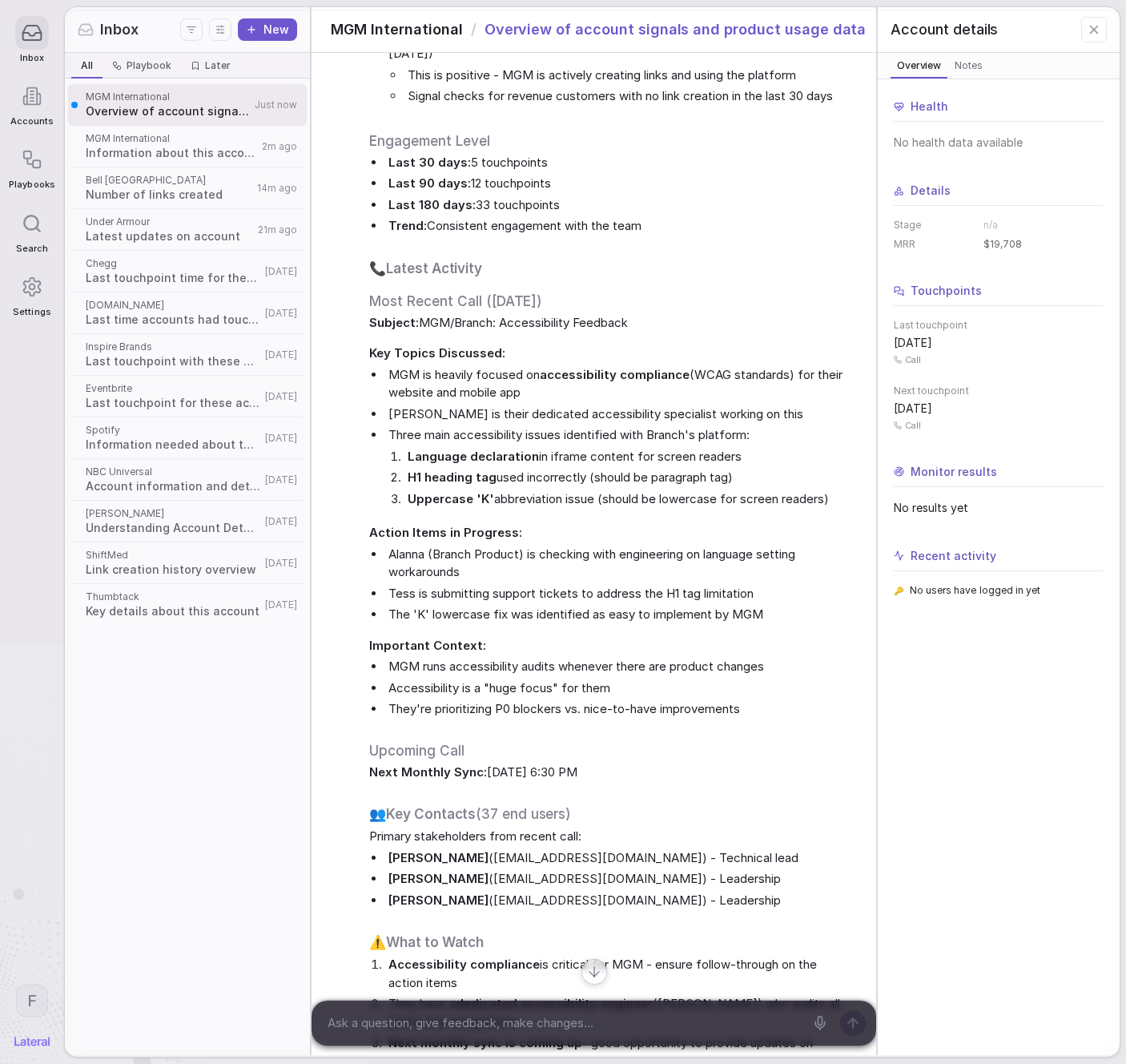
scroll to position [749, 0]
